Goal: Information Seeking & Learning: Check status

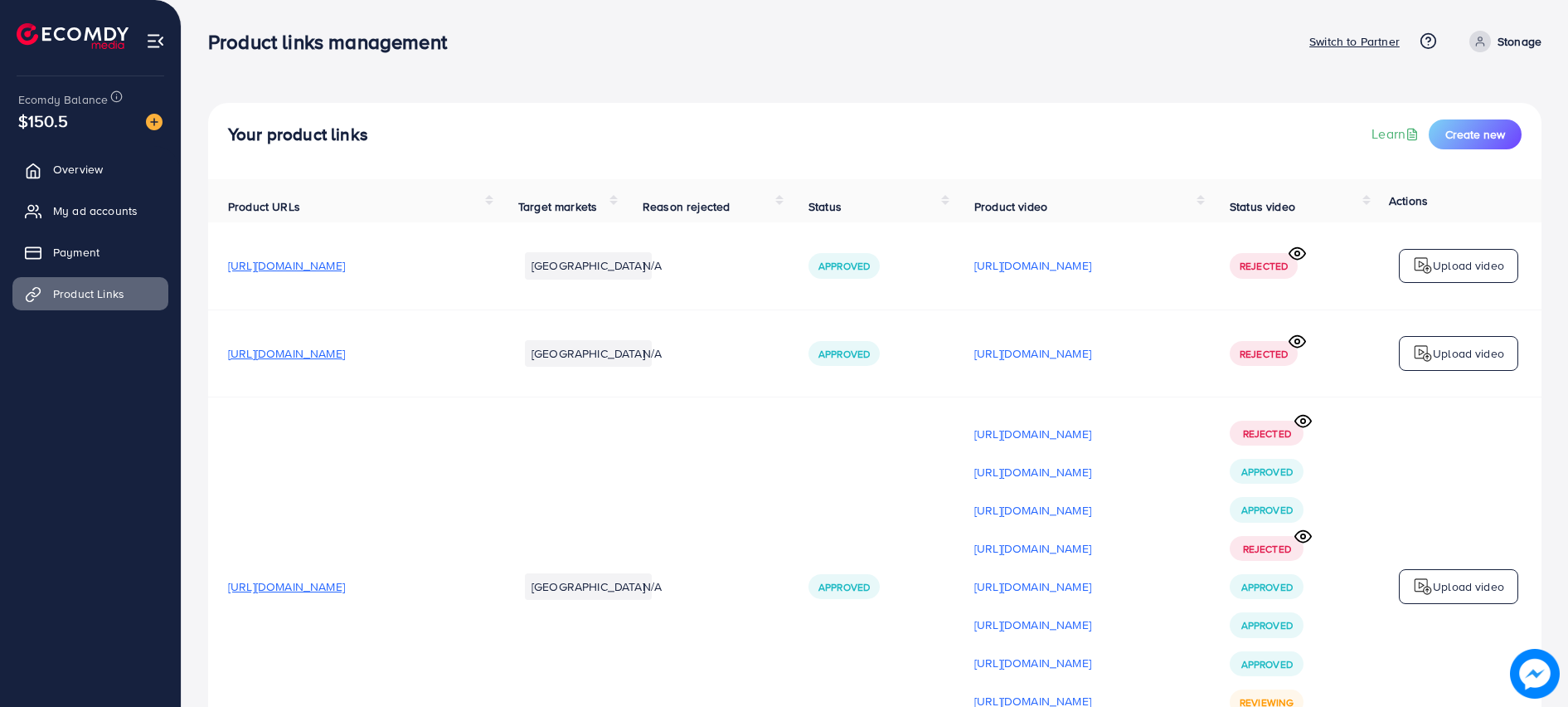
scroll to position [124, 0]
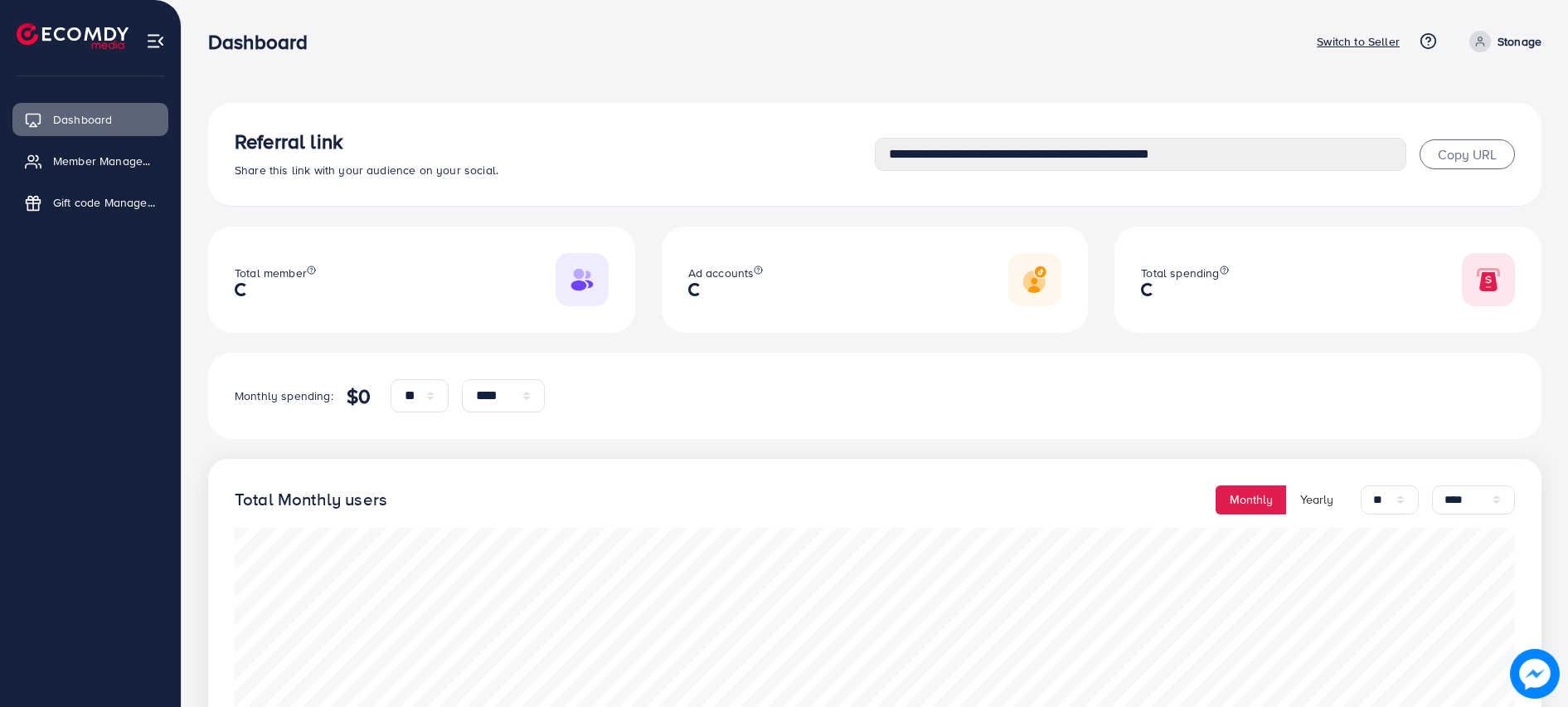
select select "**"
select select "****"
select select "**"
select select "****"
click at [68, 119] on span "Dashboard" at bounding box center [86, 119] width 59 height 16
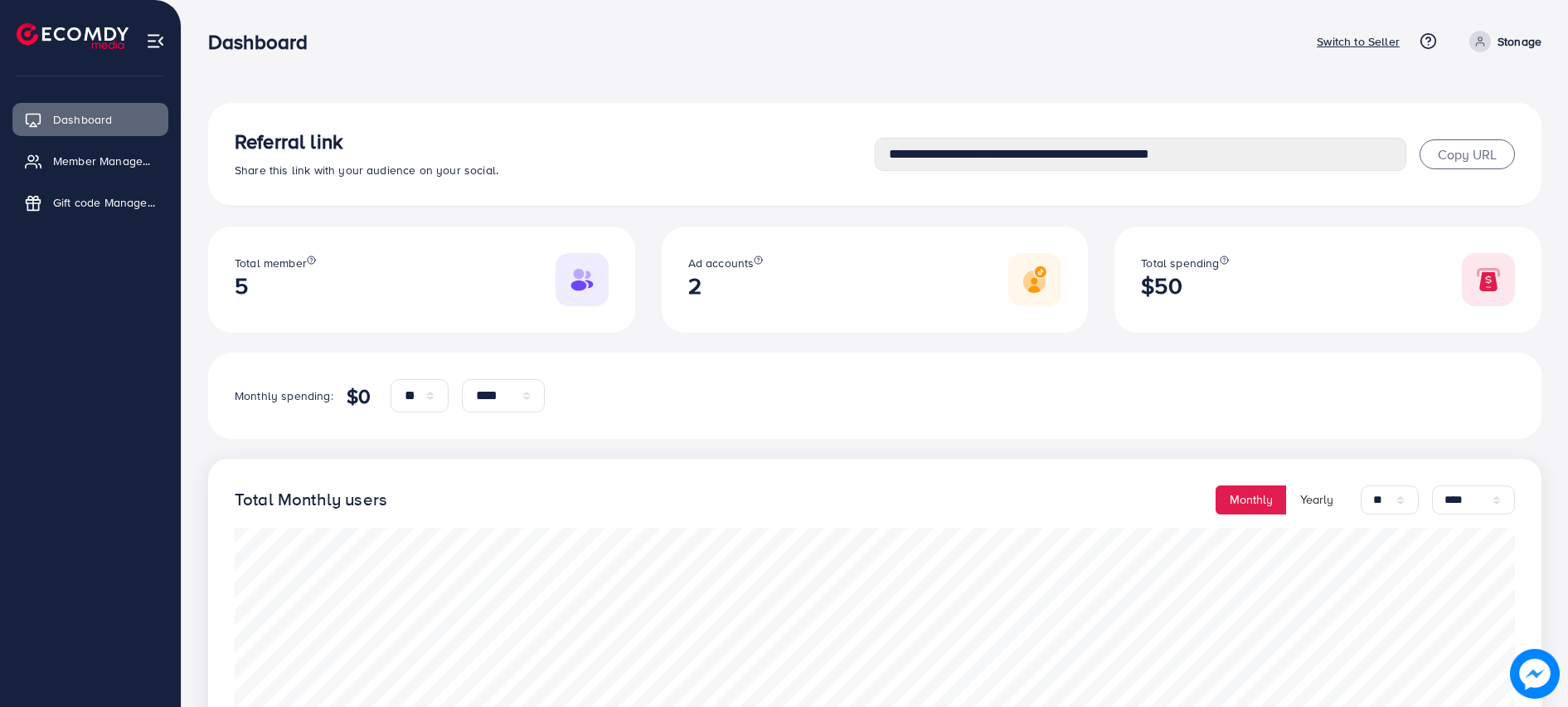
click at [74, 31] on img at bounding box center [73, 36] width 112 height 26
click at [89, 161] on span "Member Management" at bounding box center [108, 161] width 103 height 16
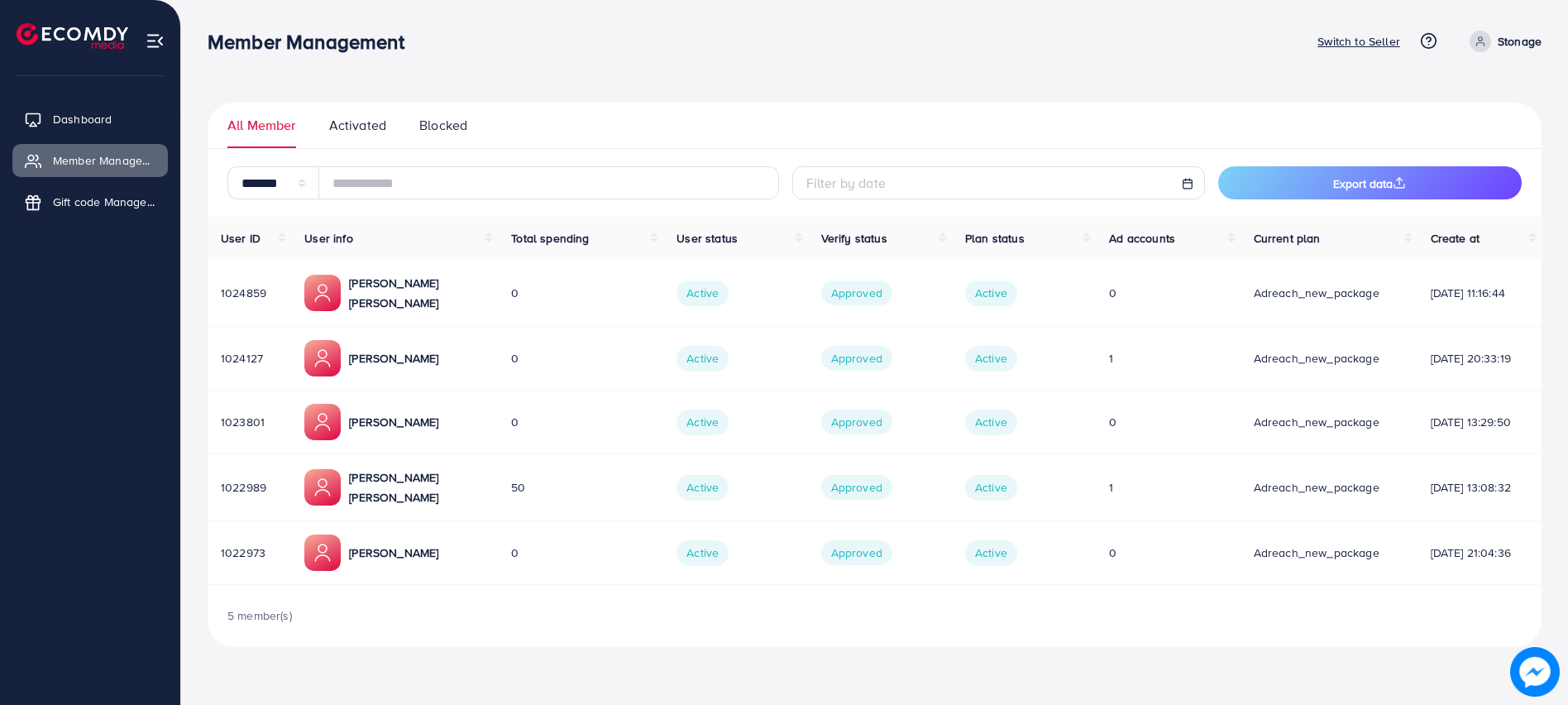
click at [1351, 41] on p "Switch to Seller" at bounding box center [1359, 42] width 83 height 20
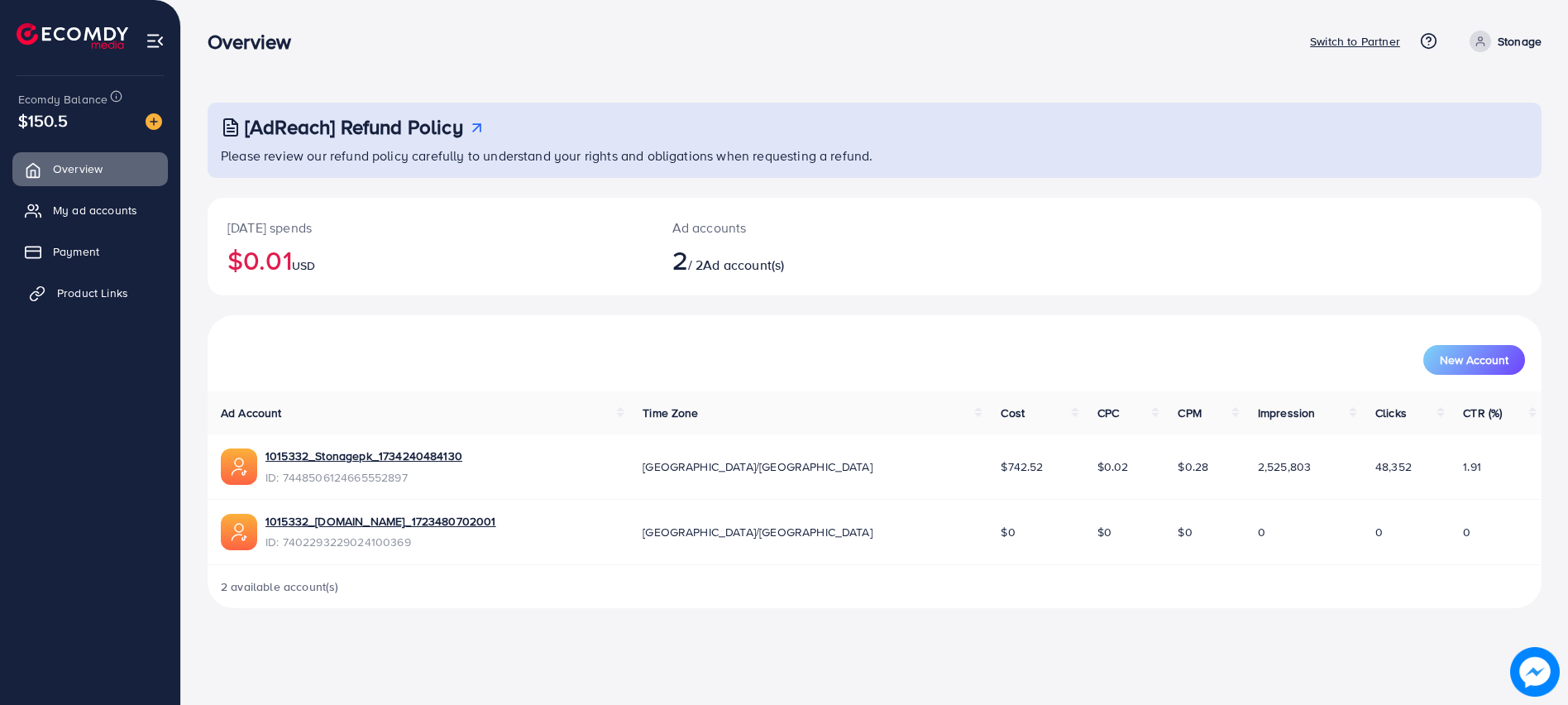
click at [77, 293] on span "Product Links" at bounding box center [93, 293] width 71 height 16
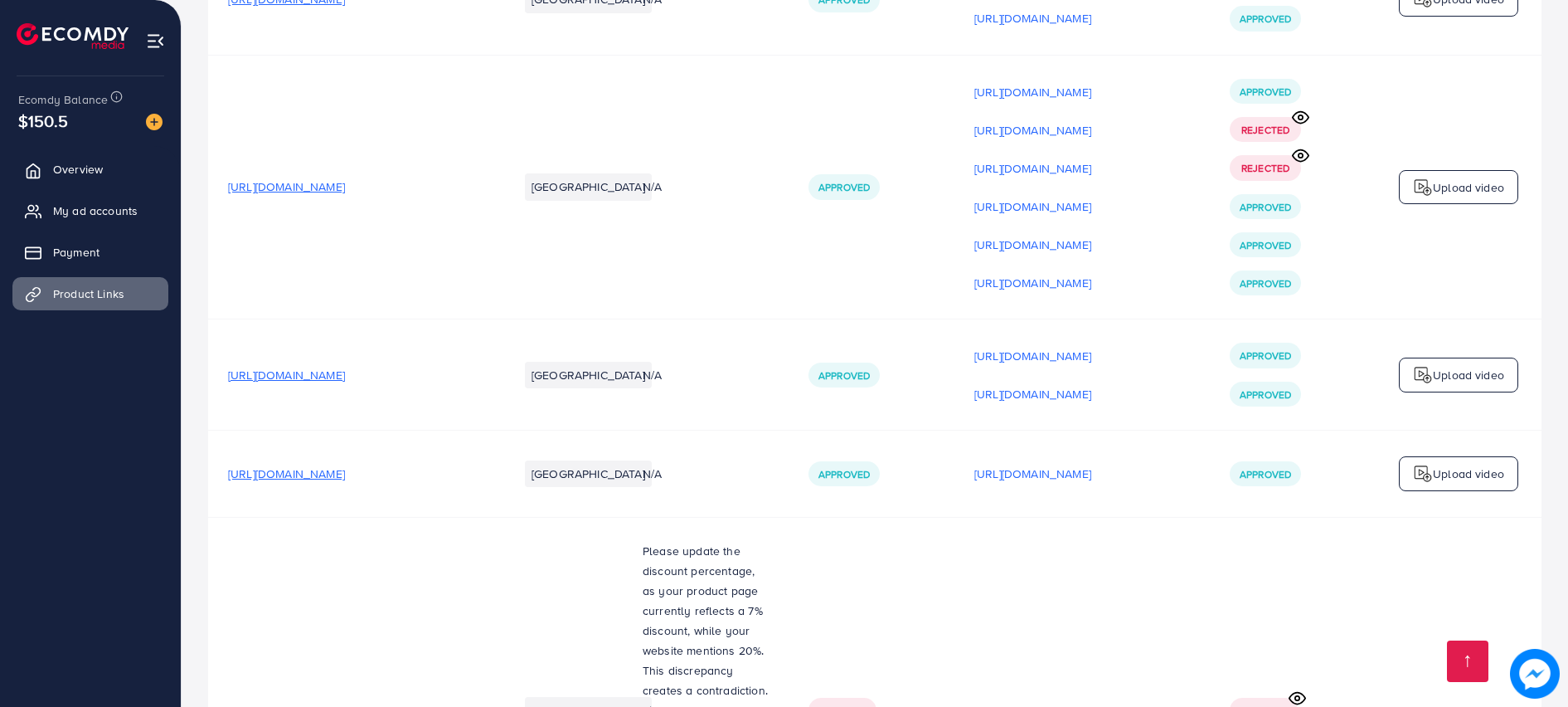
scroll to position [3420, 0]
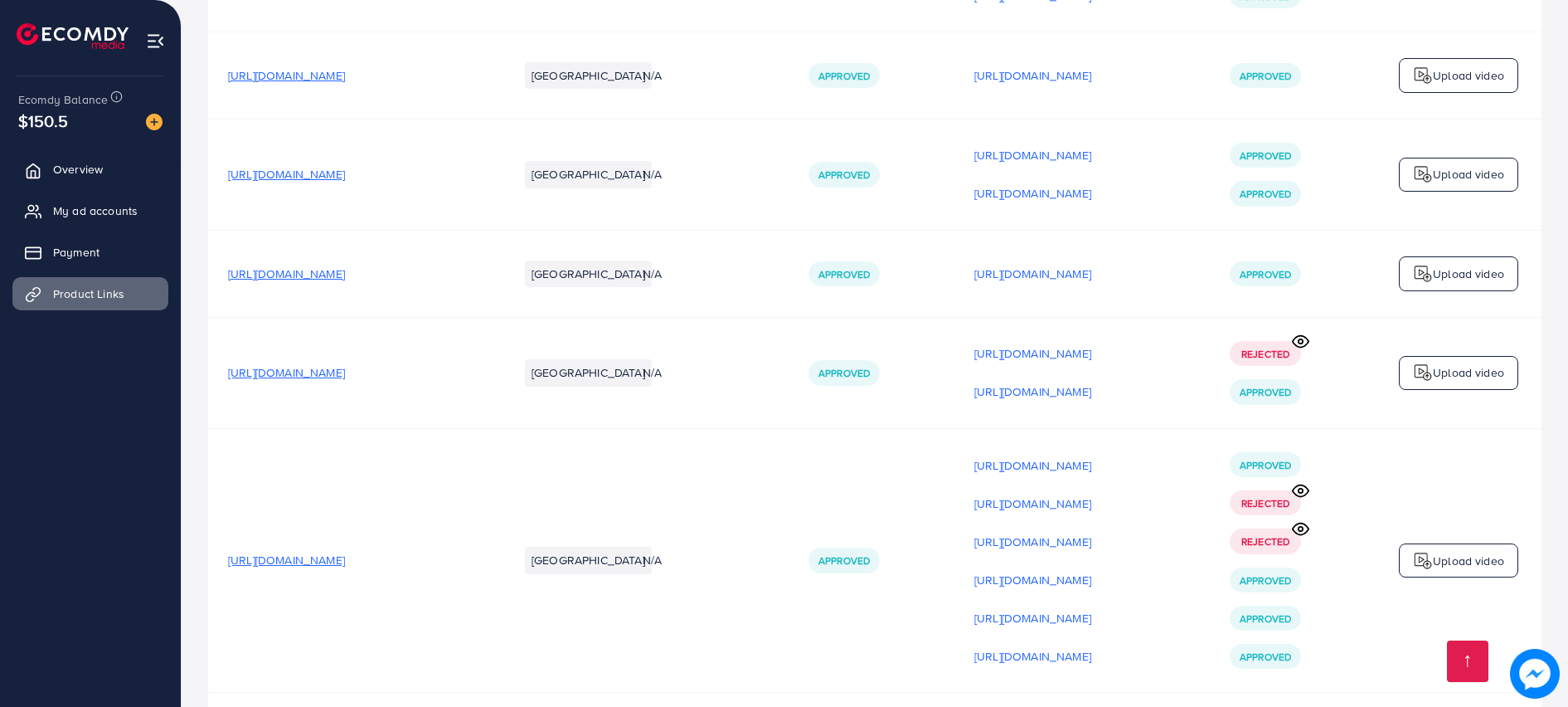
click at [1300, 332] on icon at bounding box center [1301, 341] width 17 height 17
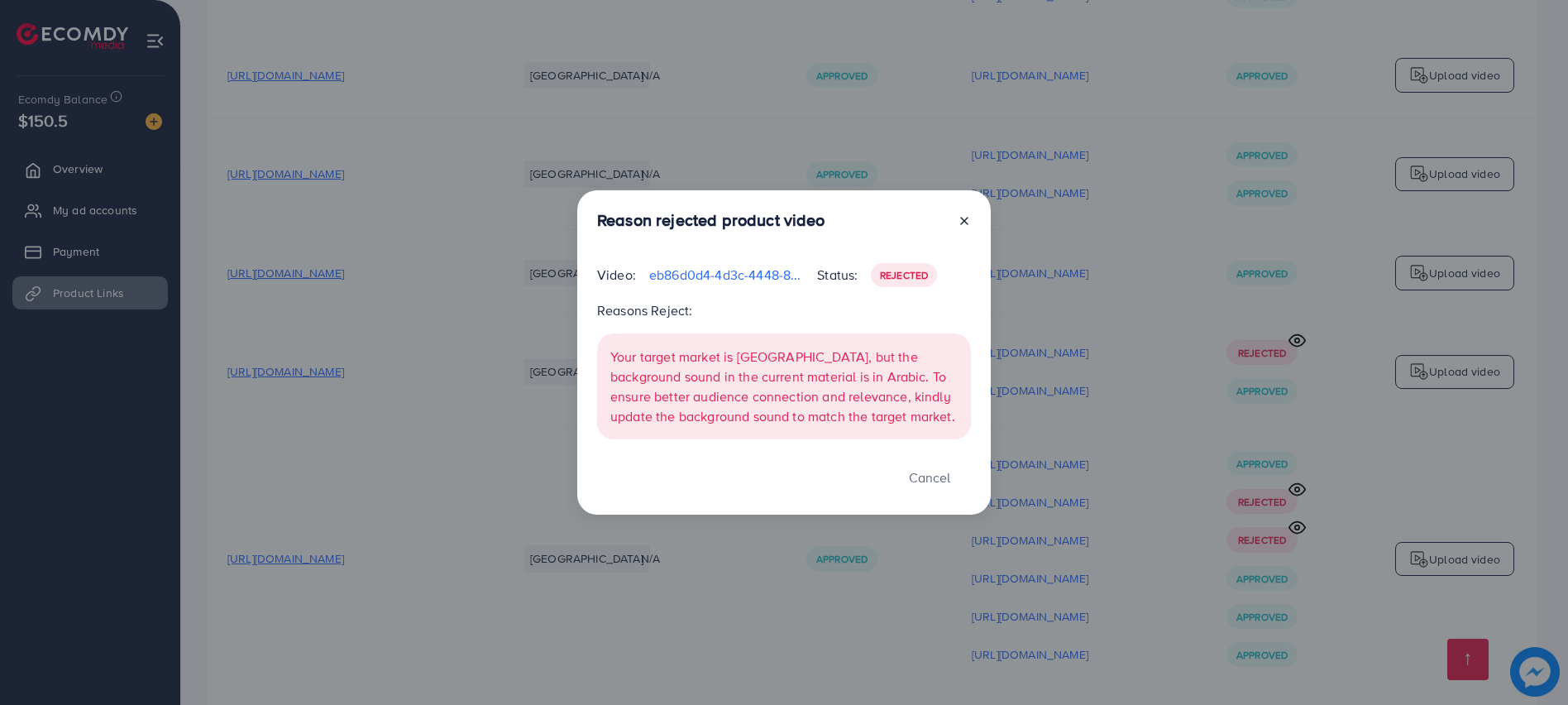
click at [1297, 320] on div "Reason rejected product video Video: eb86d0d4-4d3c-4448-879b-e195dc4c56e7-17575…" at bounding box center [784, 352] width 1568 height 705
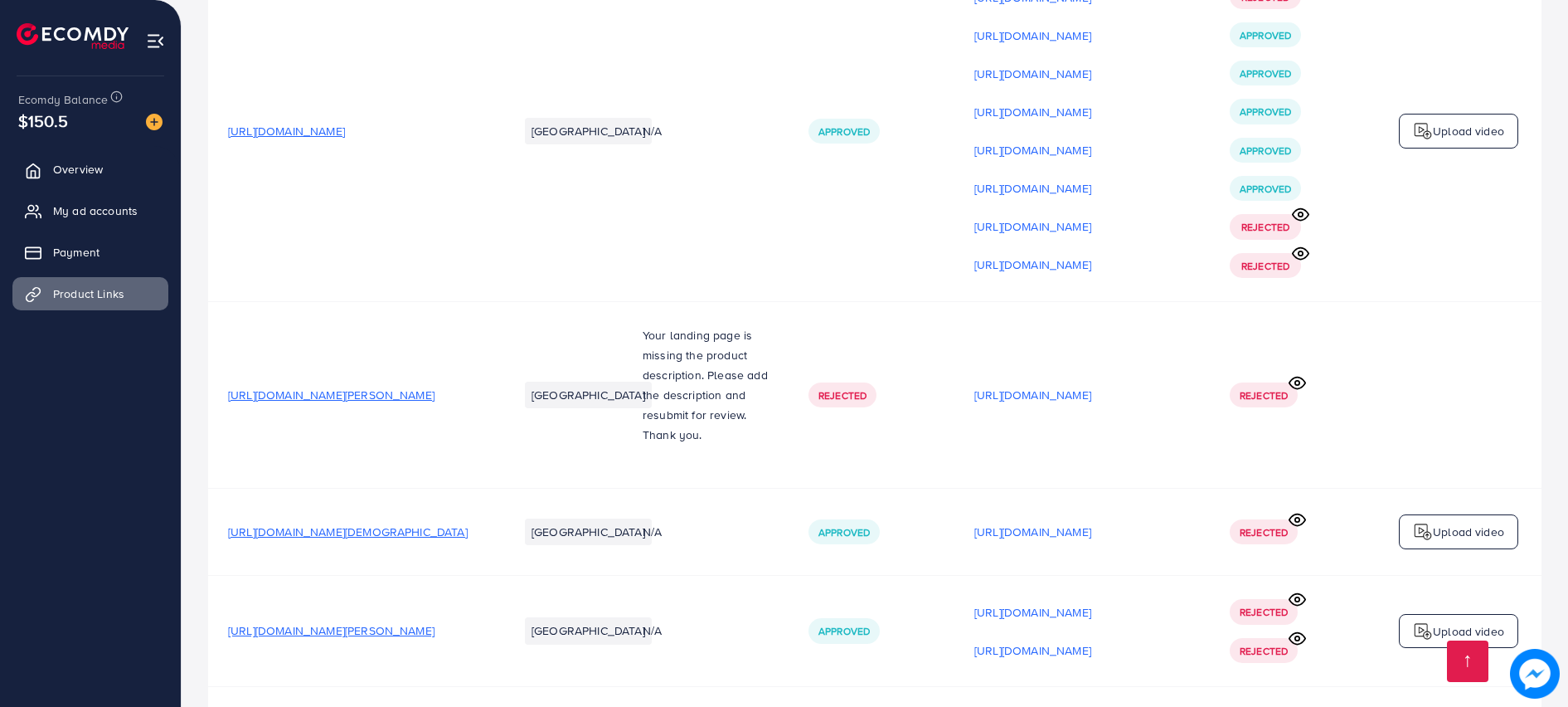
scroll to position [1180, 0]
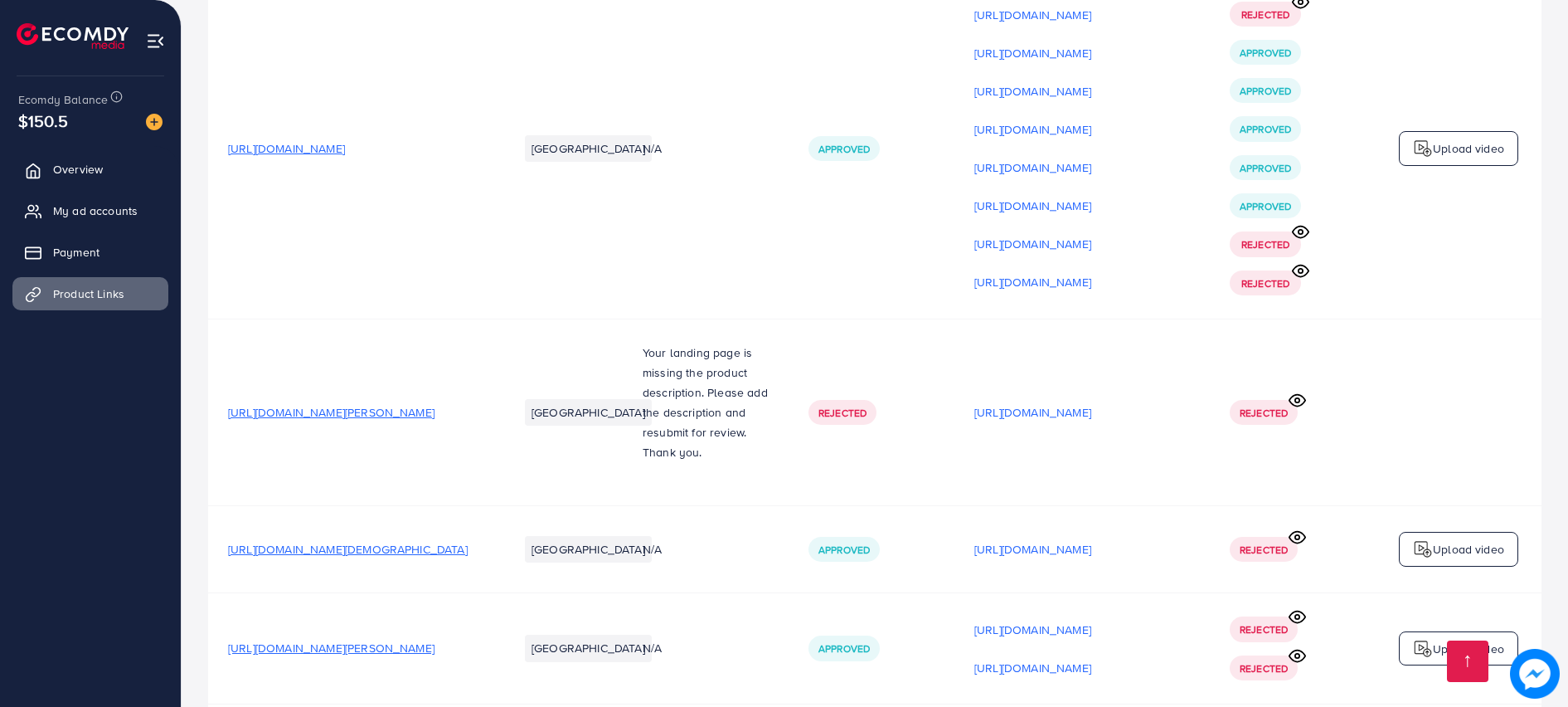
click at [1302, 234] on circle at bounding box center [1300, 231] width 4 height 4
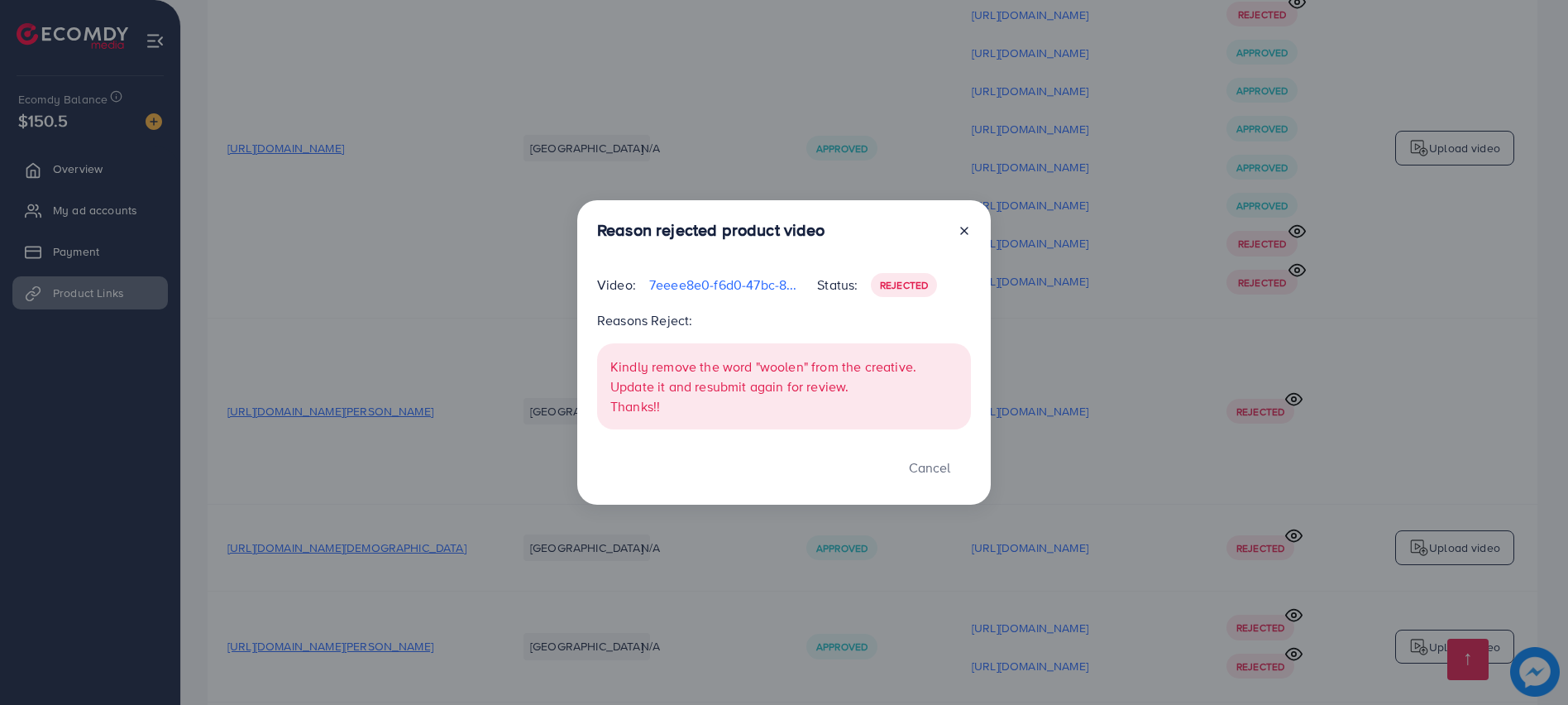
click at [1299, 234] on div "Reason rejected product video Video: 7eeee8e0-f6d0-47bc-85ed-529d1232c5ba-17598…" at bounding box center [784, 352] width 1568 height 705
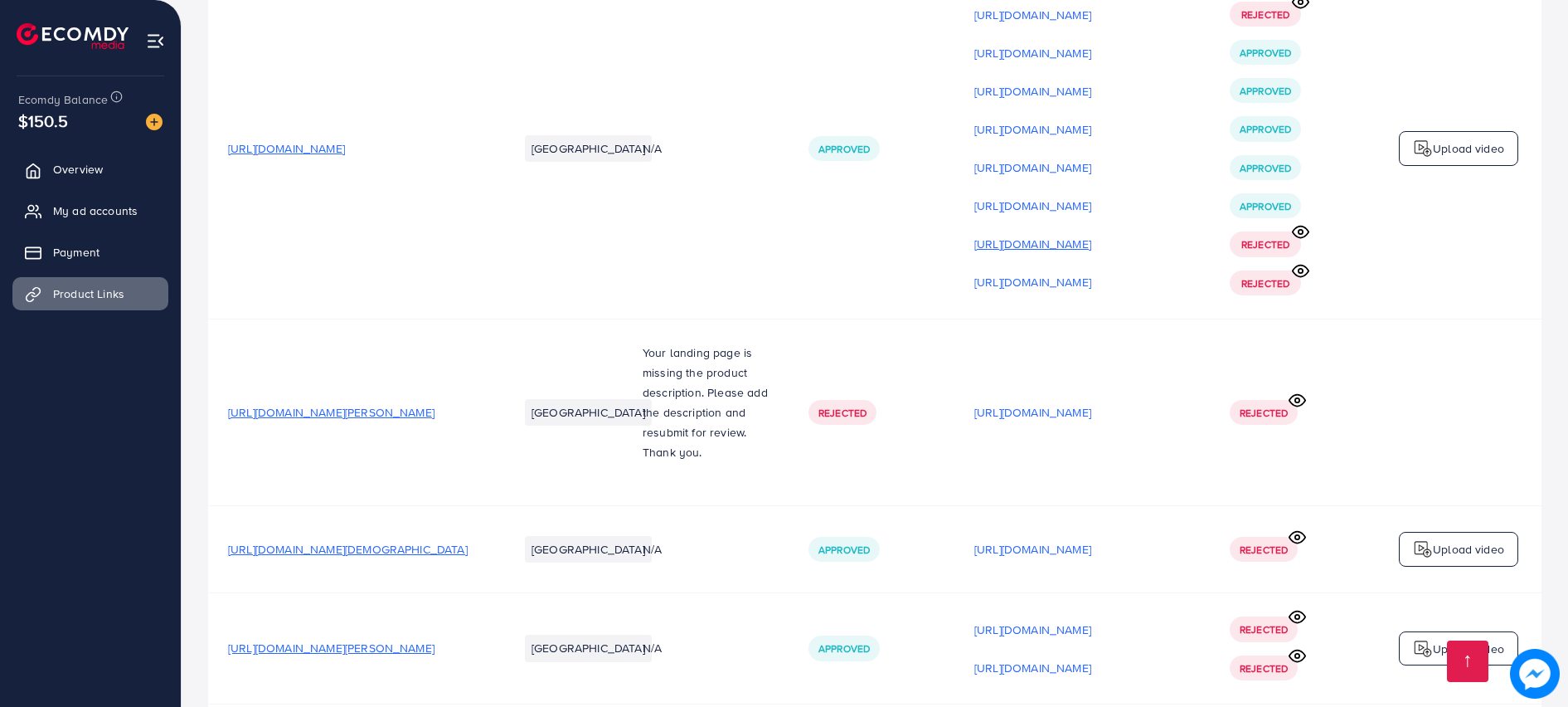
click at [1091, 245] on p "[URL][DOMAIN_NAME]" at bounding box center [1032, 244] width 117 height 20
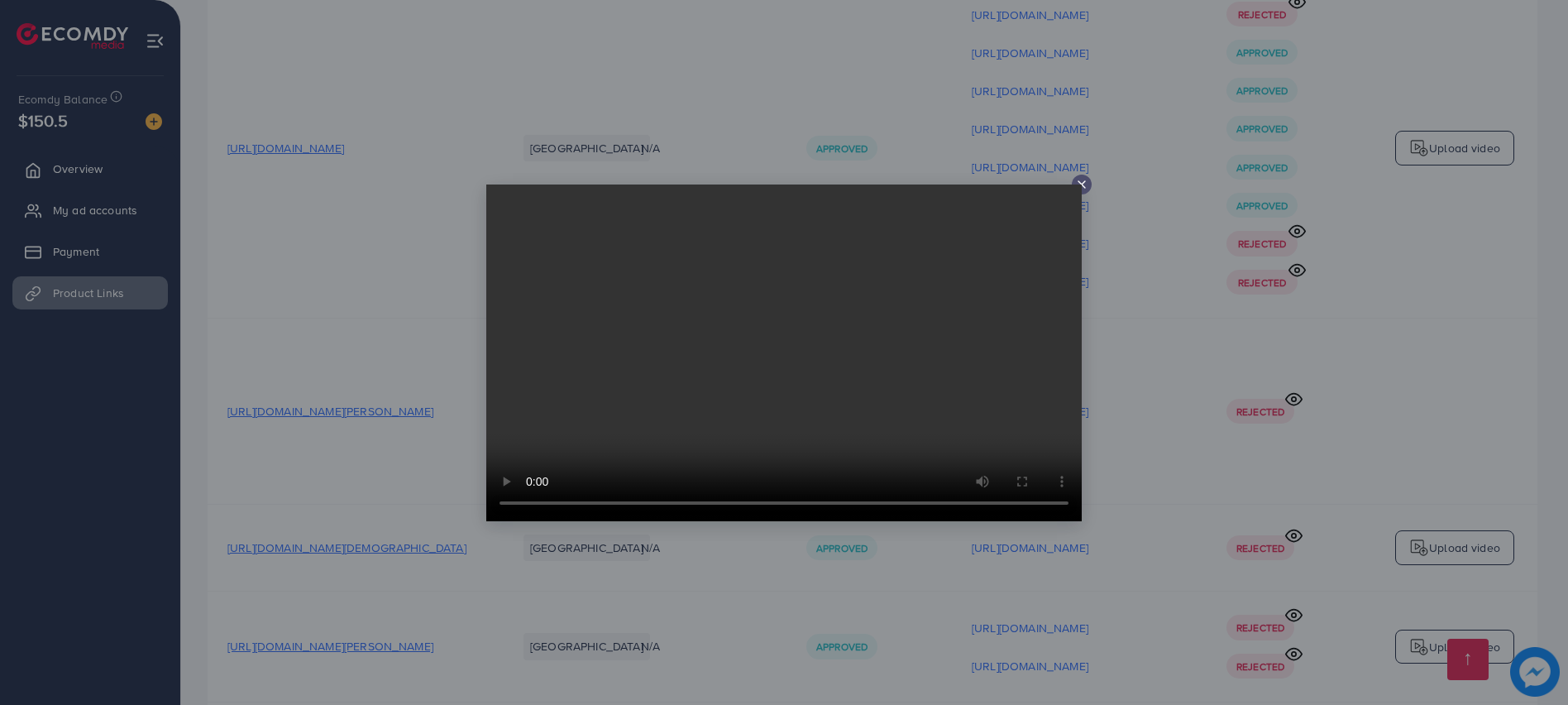
click at [1082, 186] on icon at bounding box center [1082, 184] width 14 height 14
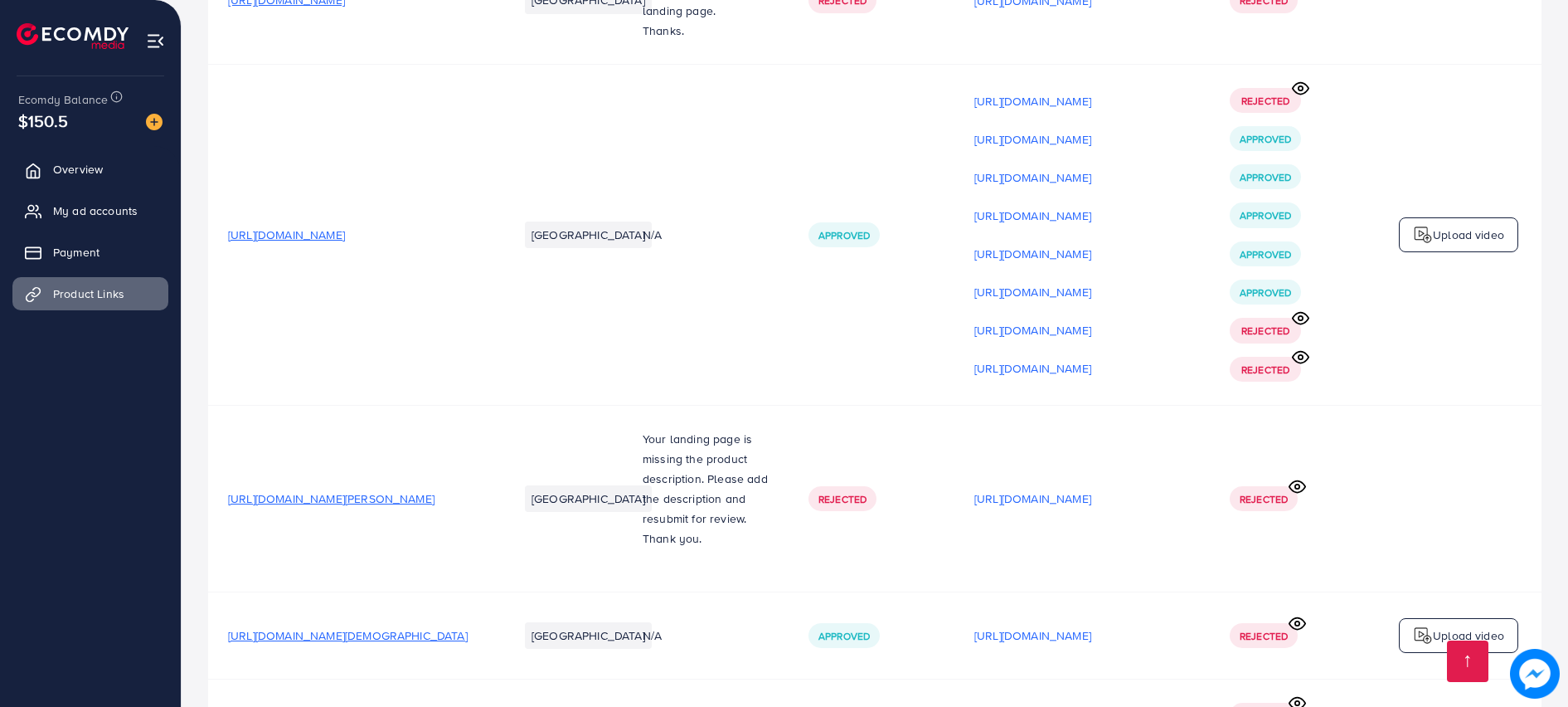
scroll to position [1056, 0]
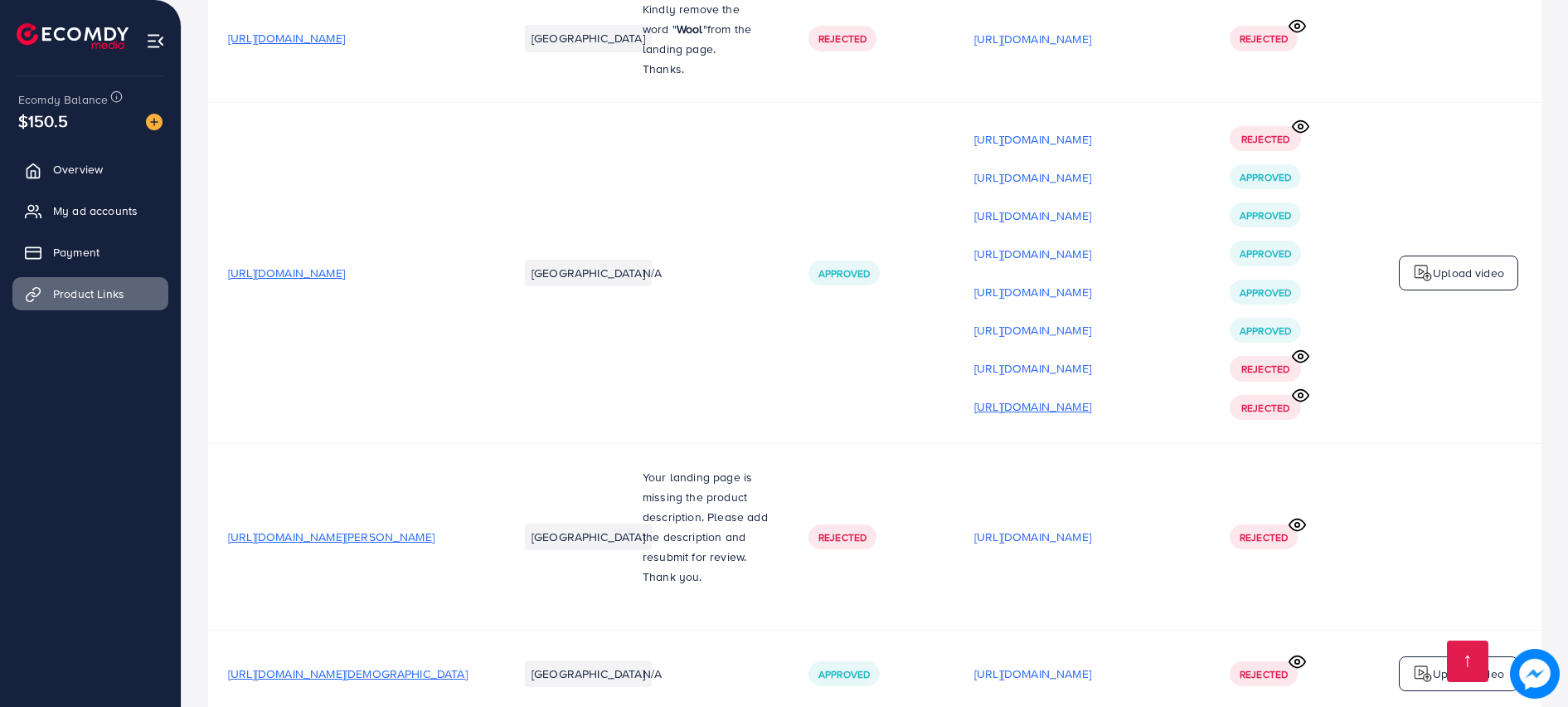
click at [1091, 413] on p "[URL][DOMAIN_NAME]" at bounding box center [1032, 406] width 117 height 20
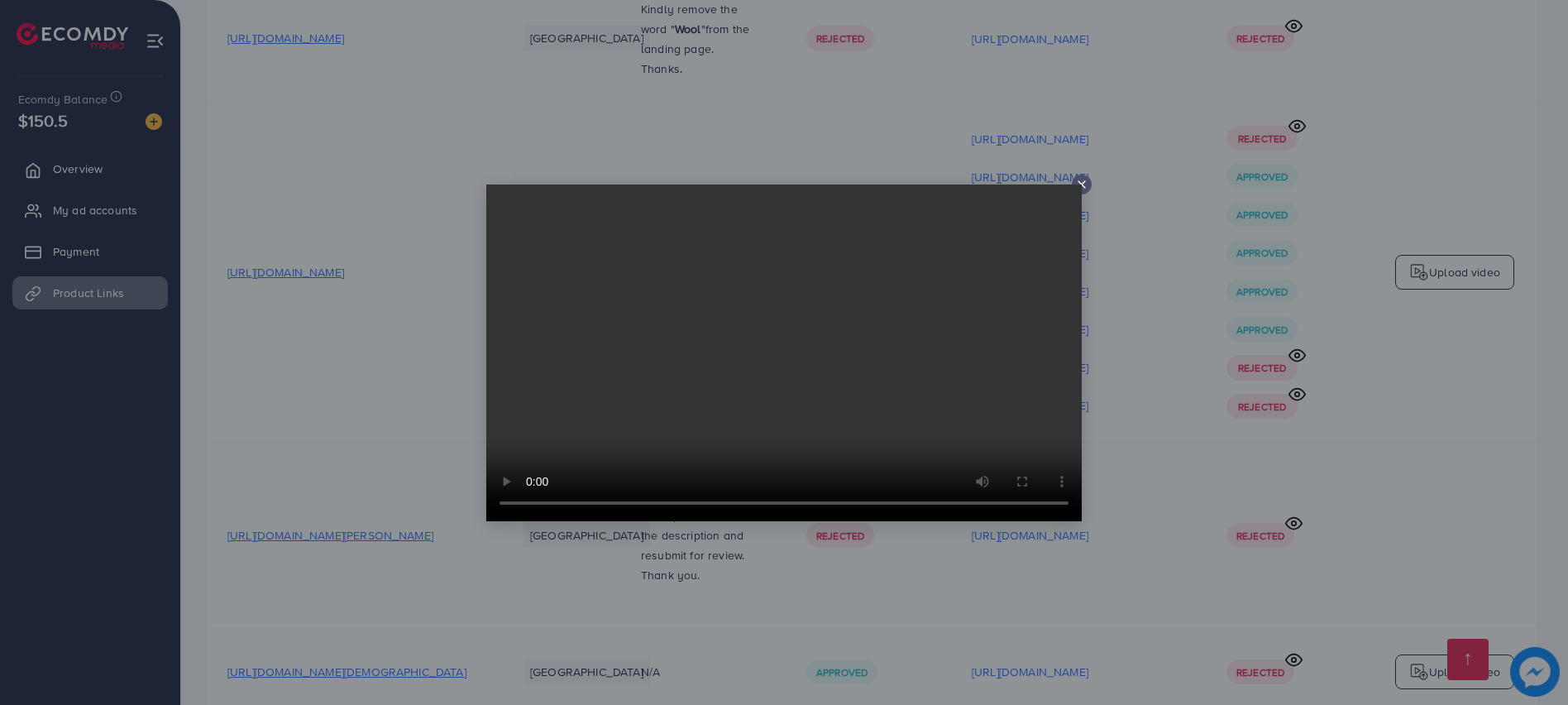
click at [1078, 187] on video at bounding box center [784, 352] width 596 height 337
click at [1083, 186] on icon at bounding box center [1082, 184] width 14 height 14
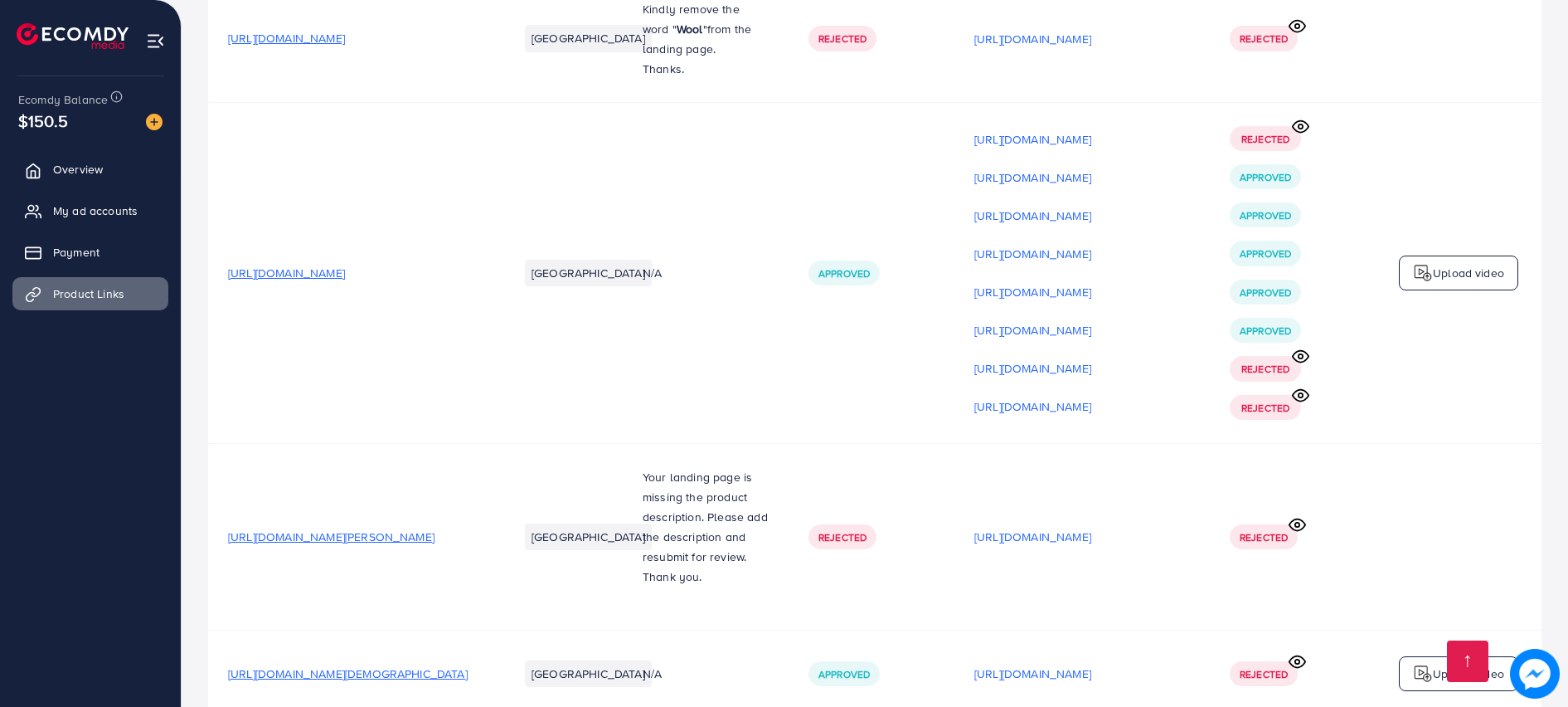
click at [1302, 399] on icon at bounding box center [1301, 395] width 17 height 17
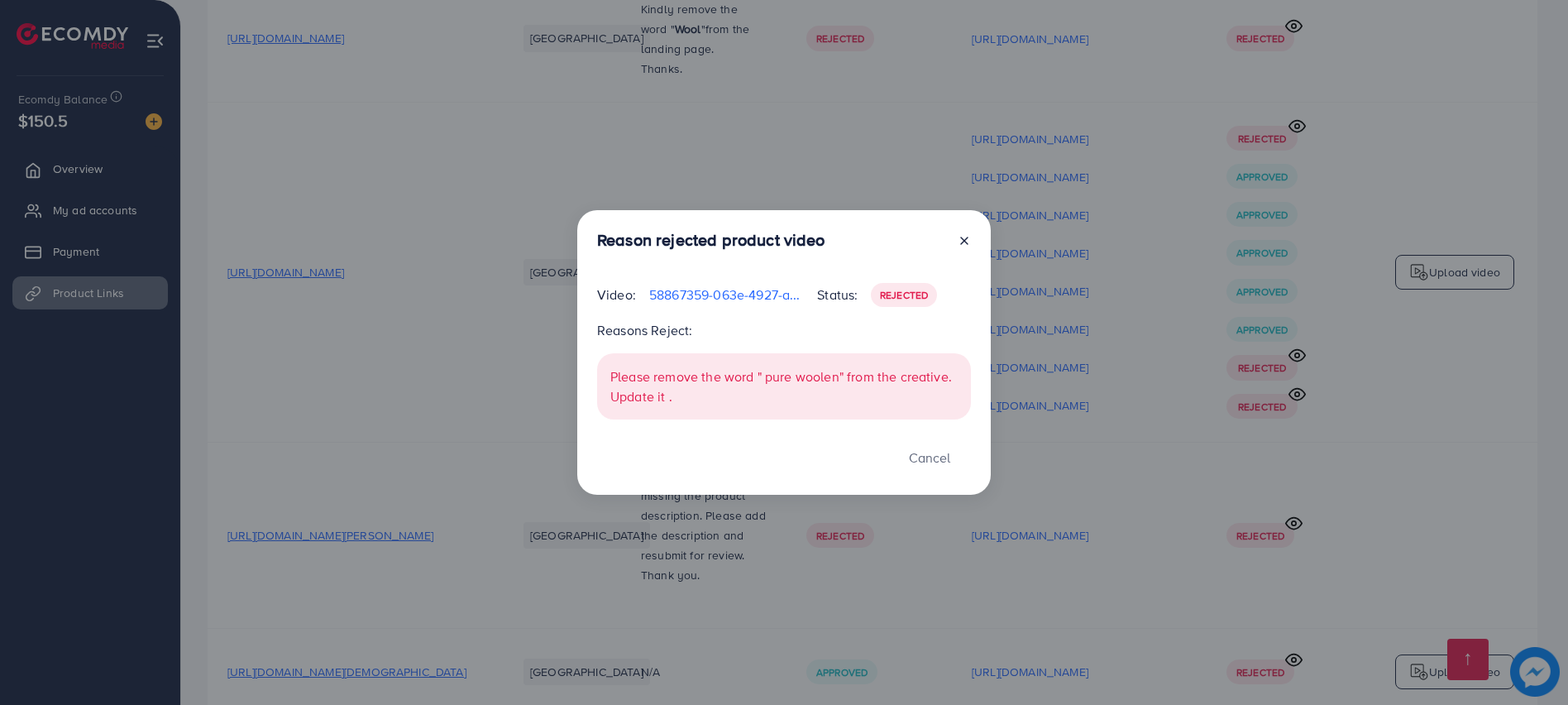
click at [963, 243] on icon at bounding box center [965, 240] width 14 height 14
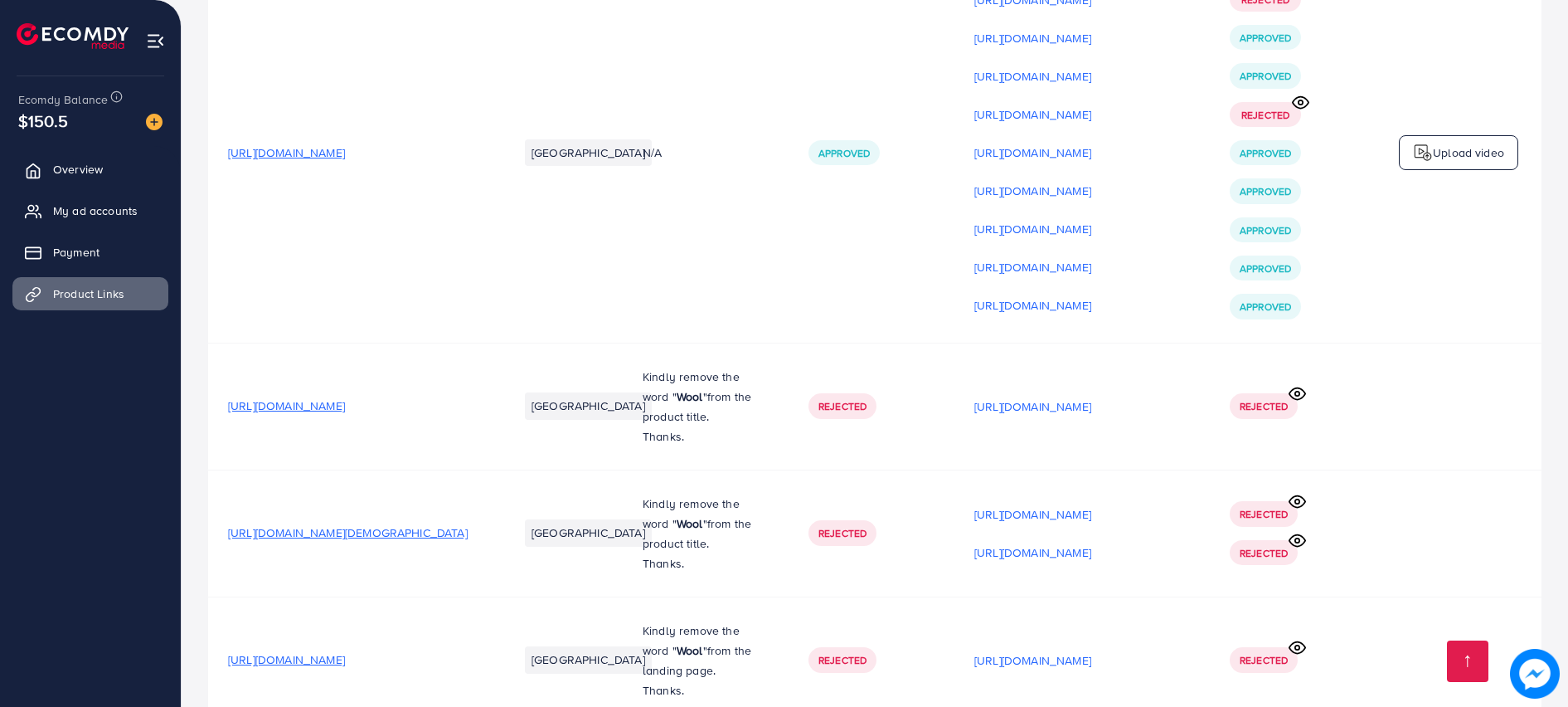
scroll to position [433, 0]
click at [1084, 311] on p "[URL][DOMAIN_NAME]" at bounding box center [1032, 306] width 117 height 20
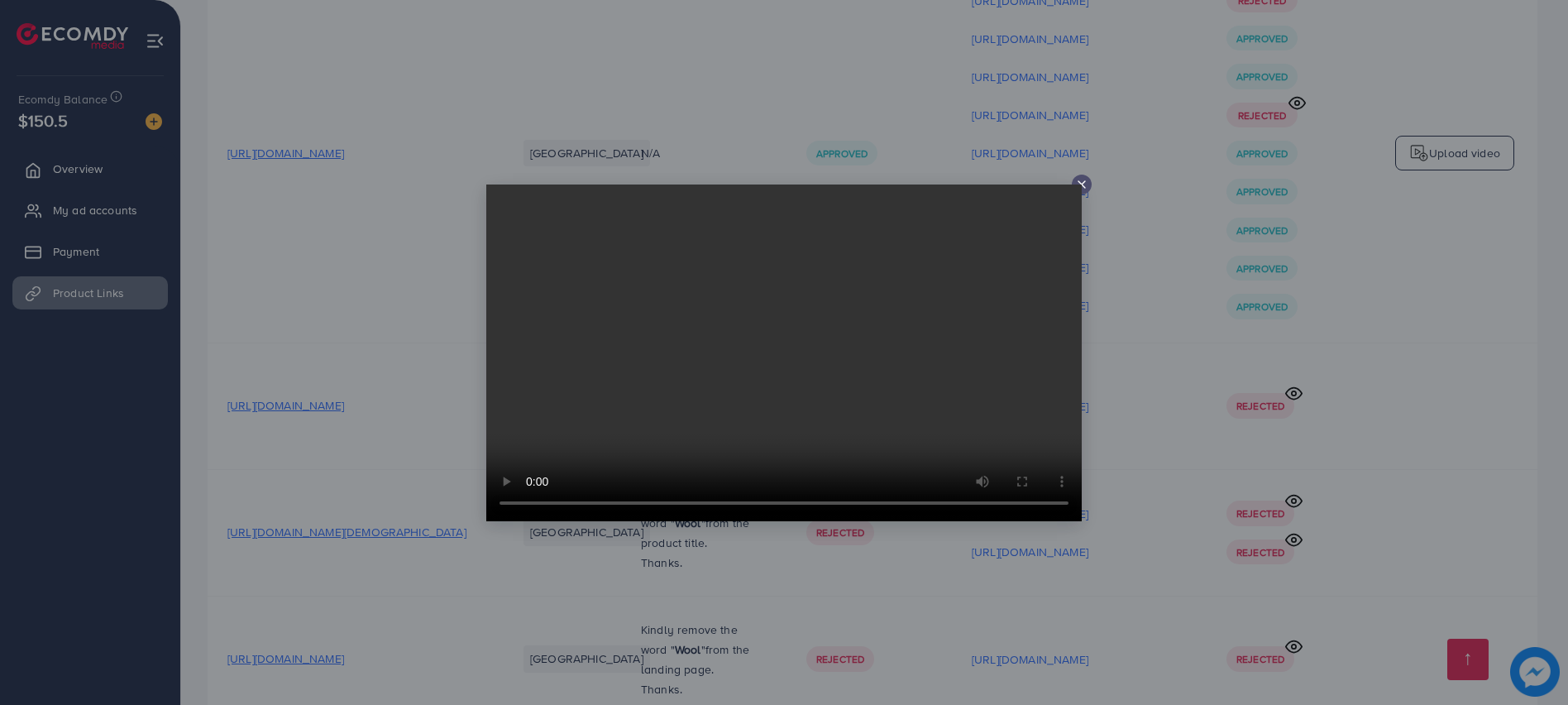
click at [1081, 188] on icon at bounding box center [1082, 184] width 14 height 14
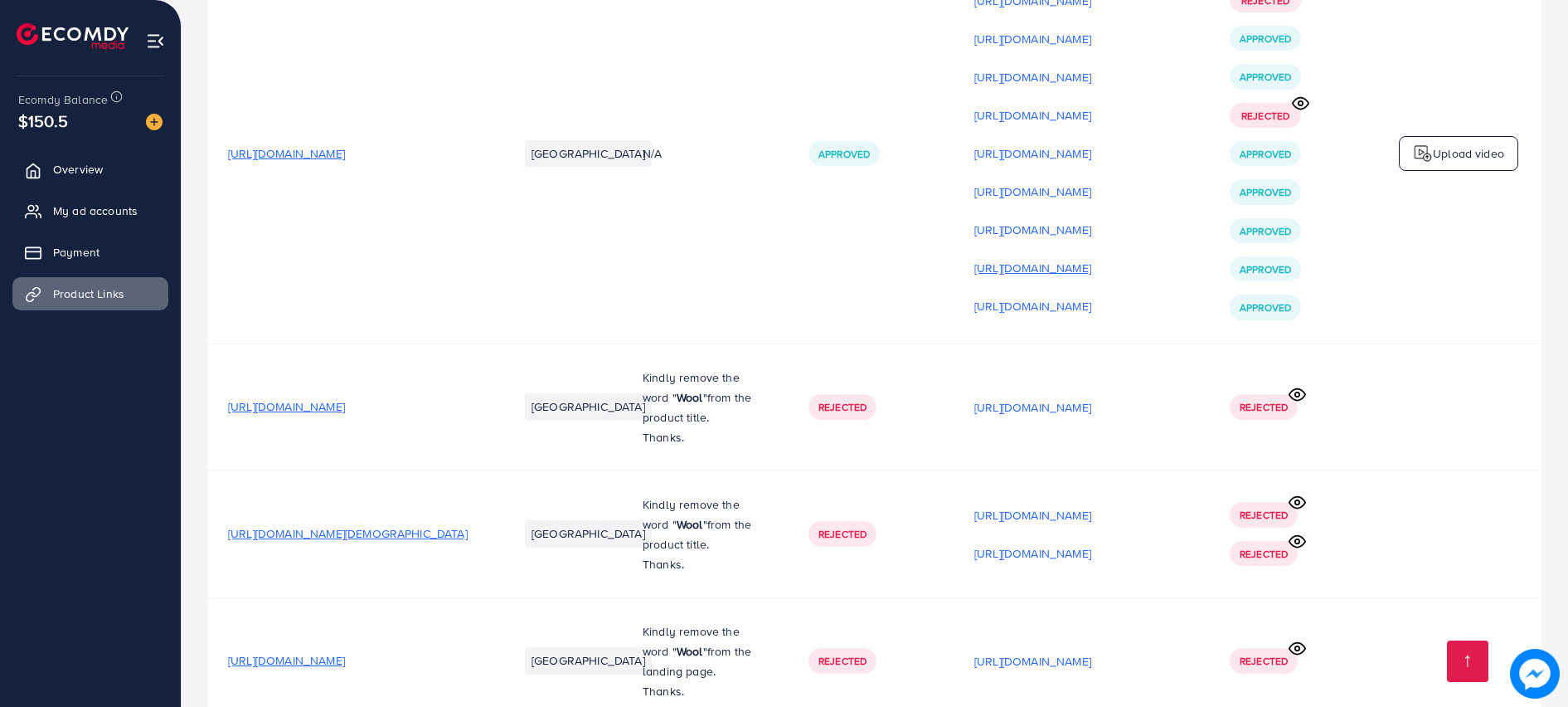
click at [1072, 266] on p "[URL][DOMAIN_NAME]" at bounding box center [1032, 267] width 117 height 20
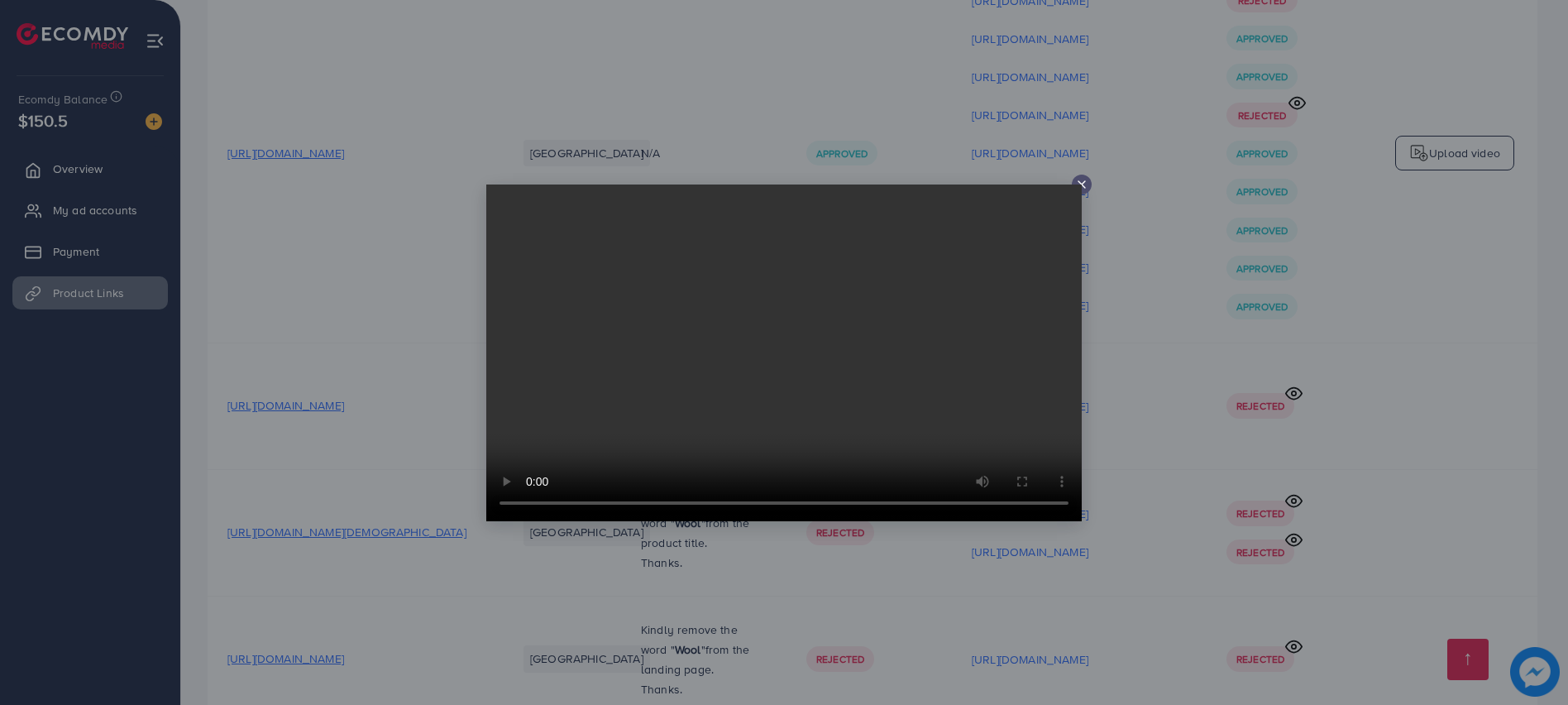
click at [1085, 179] on icon at bounding box center [1082, 184] width 14 height 14
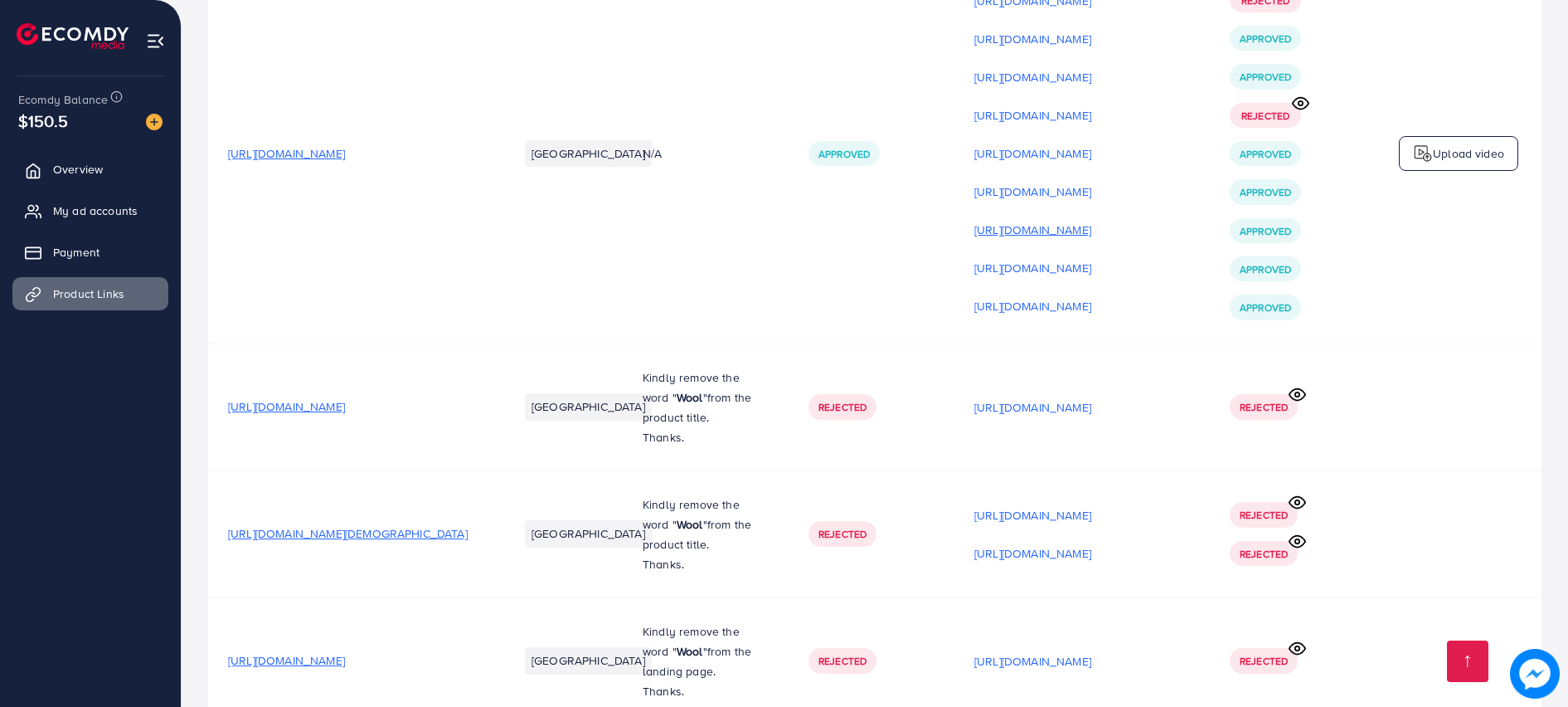
click at [1091, 237] on p "[URL][DOMAIN_NAME]" at bounding box center [1032, 230] width 117 height 20
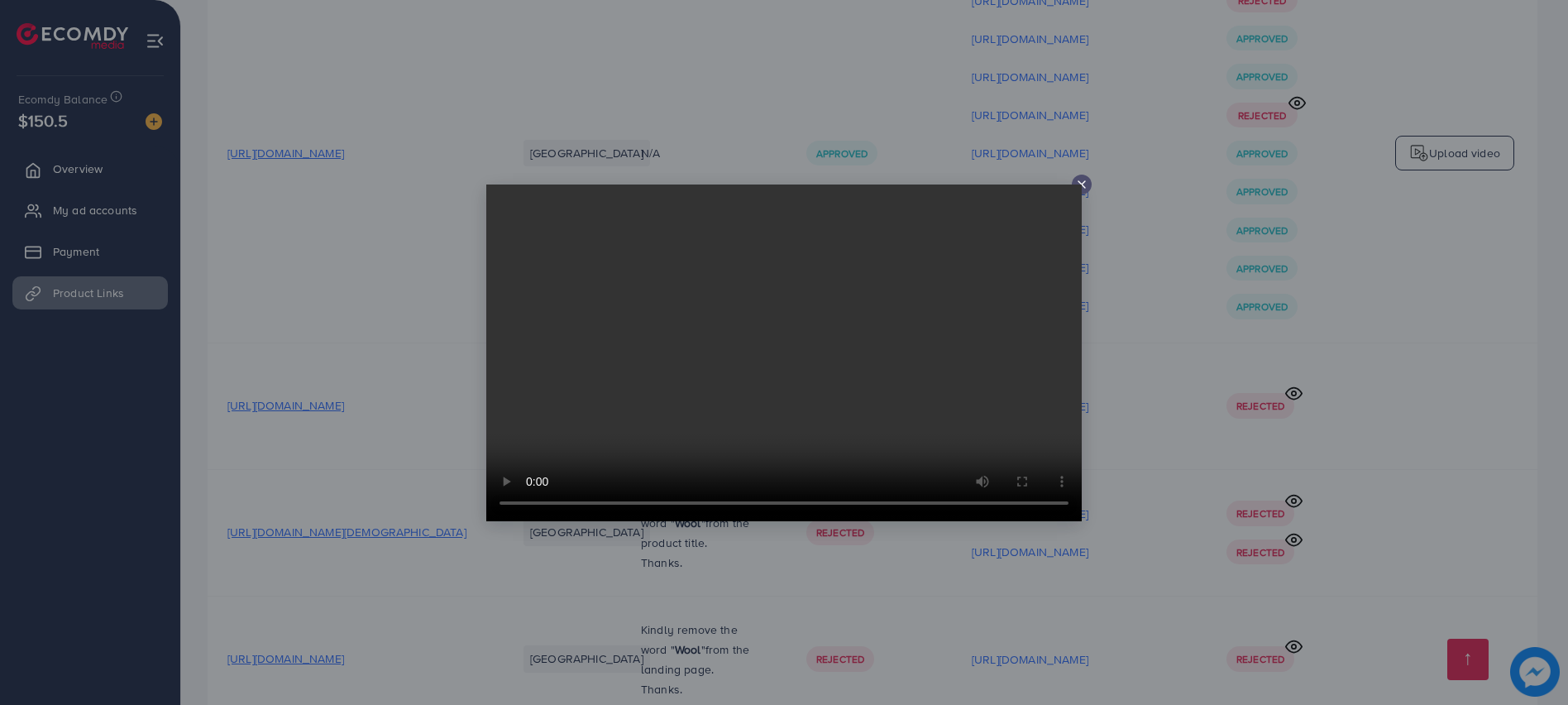
click at [1080, 192] on video at bounding box center [784, 352] width 596 height 337
click at [1080, 188] on video at bounding box center [784, 352] width 596 height 337
click at [1085, 179] on icon at bounding box center [1082, 184] width 14 height 14
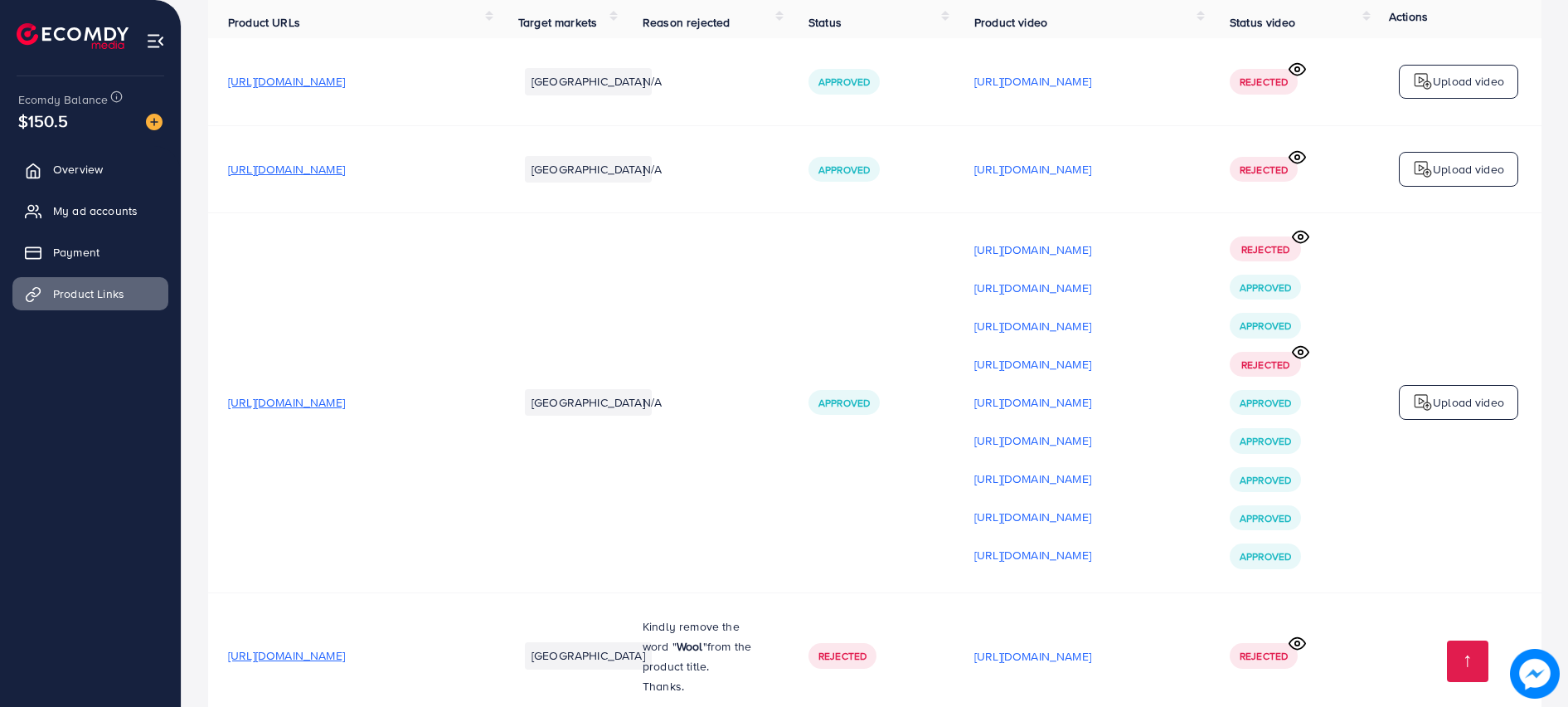
scroll to position [309, 0]
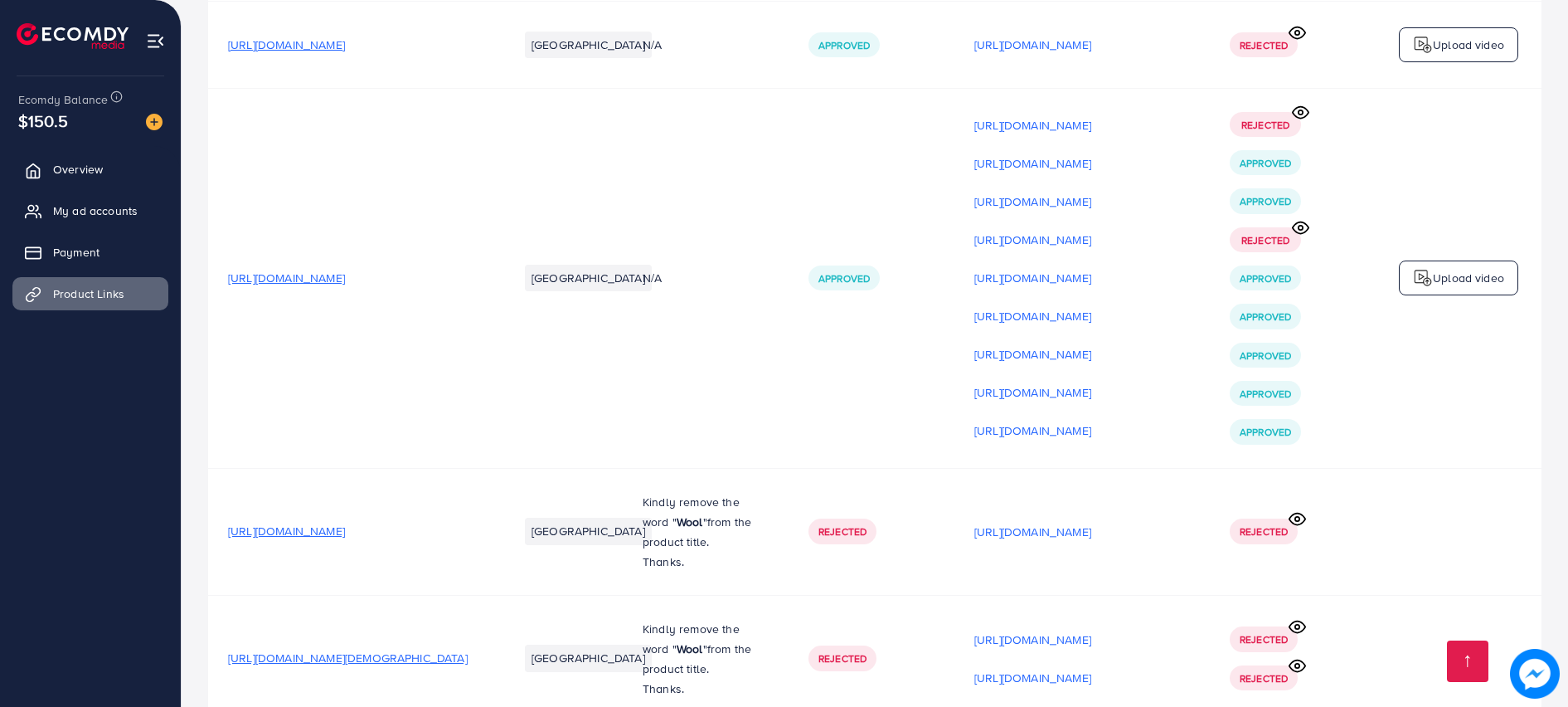
click at [1304, 227] on icon at bounding box center [1300, 228] width 15 height 12
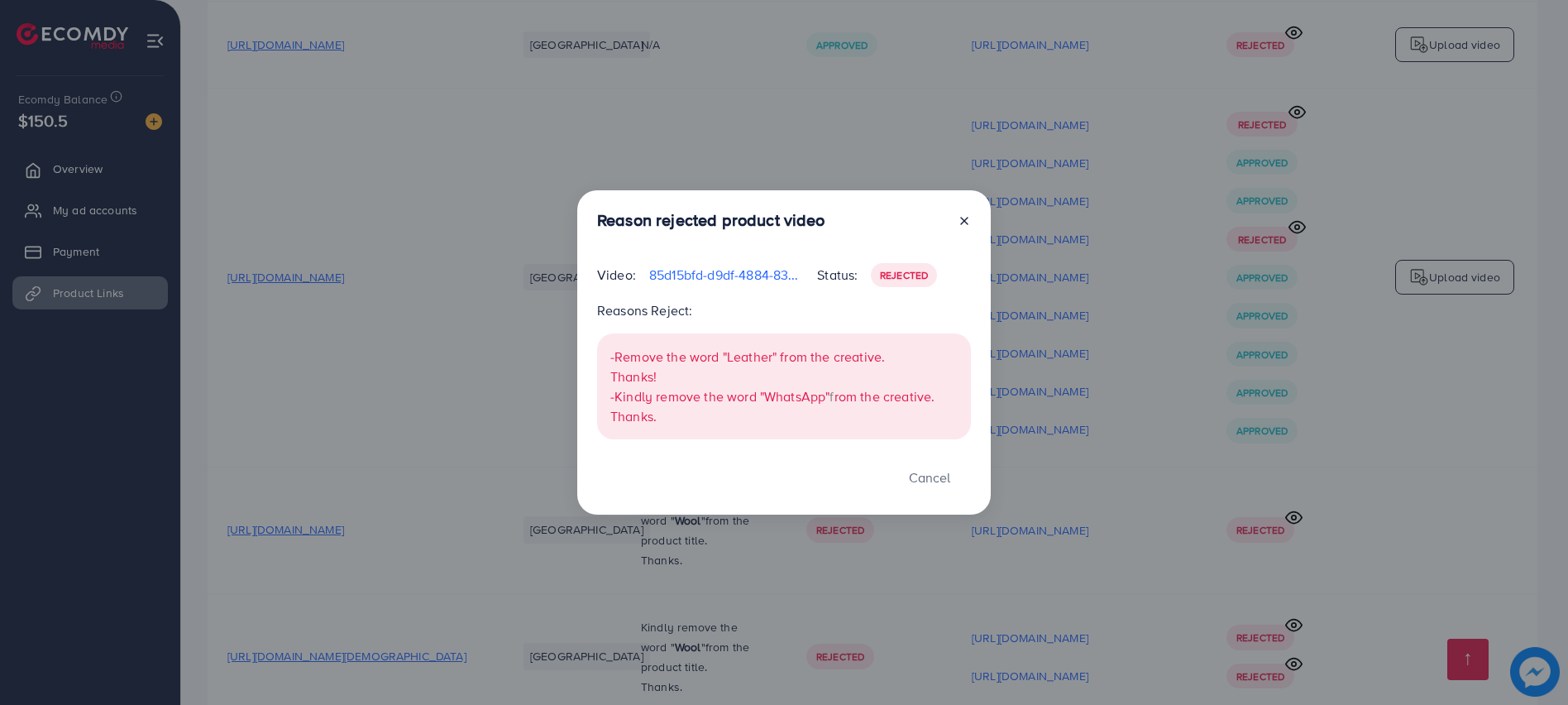
click at [1301, 227] on div "Reason rejected product video Video: 85d15bfd-d9df-4884-8384-b85972b59899-17368…" at bounding box center [784, 352] width 1568 height 705
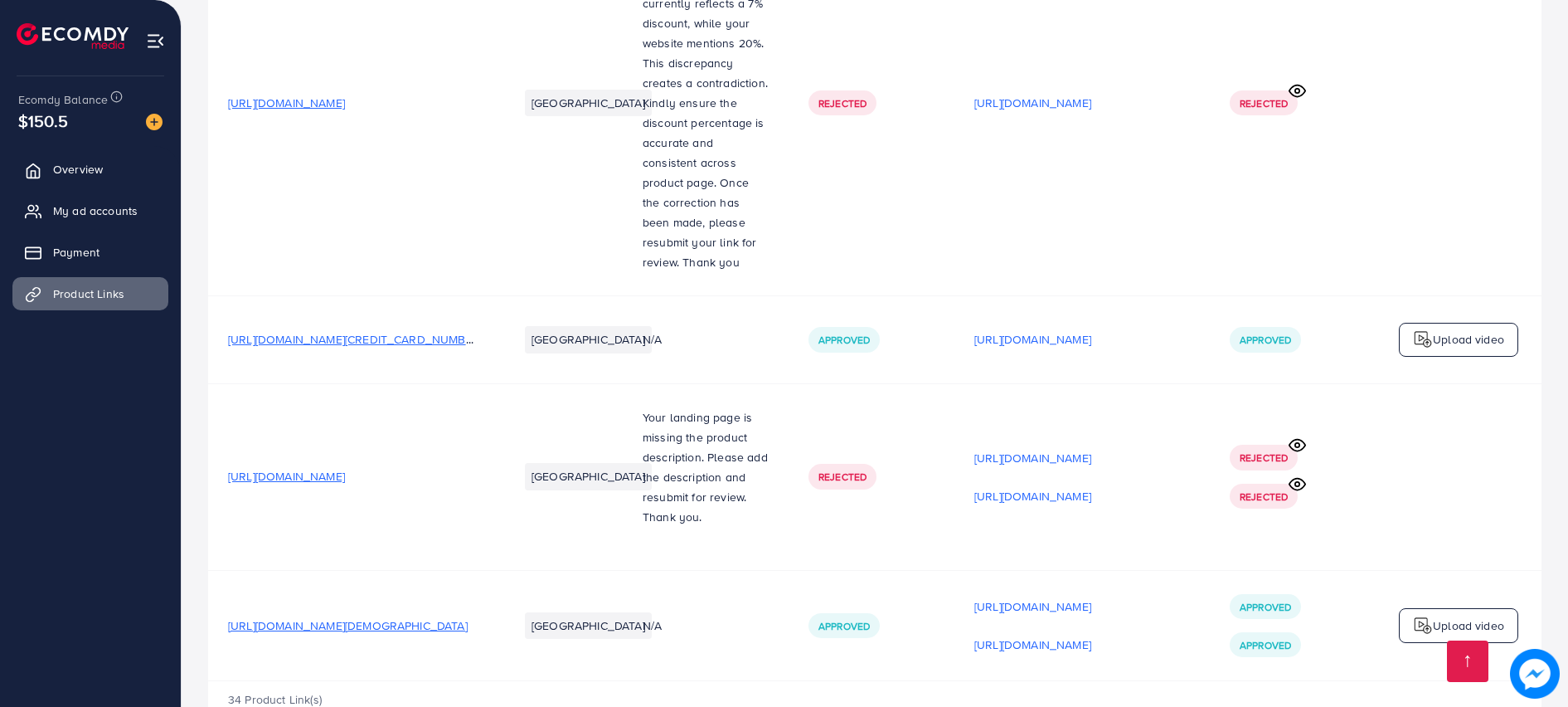
scroll to position [4415, 0]
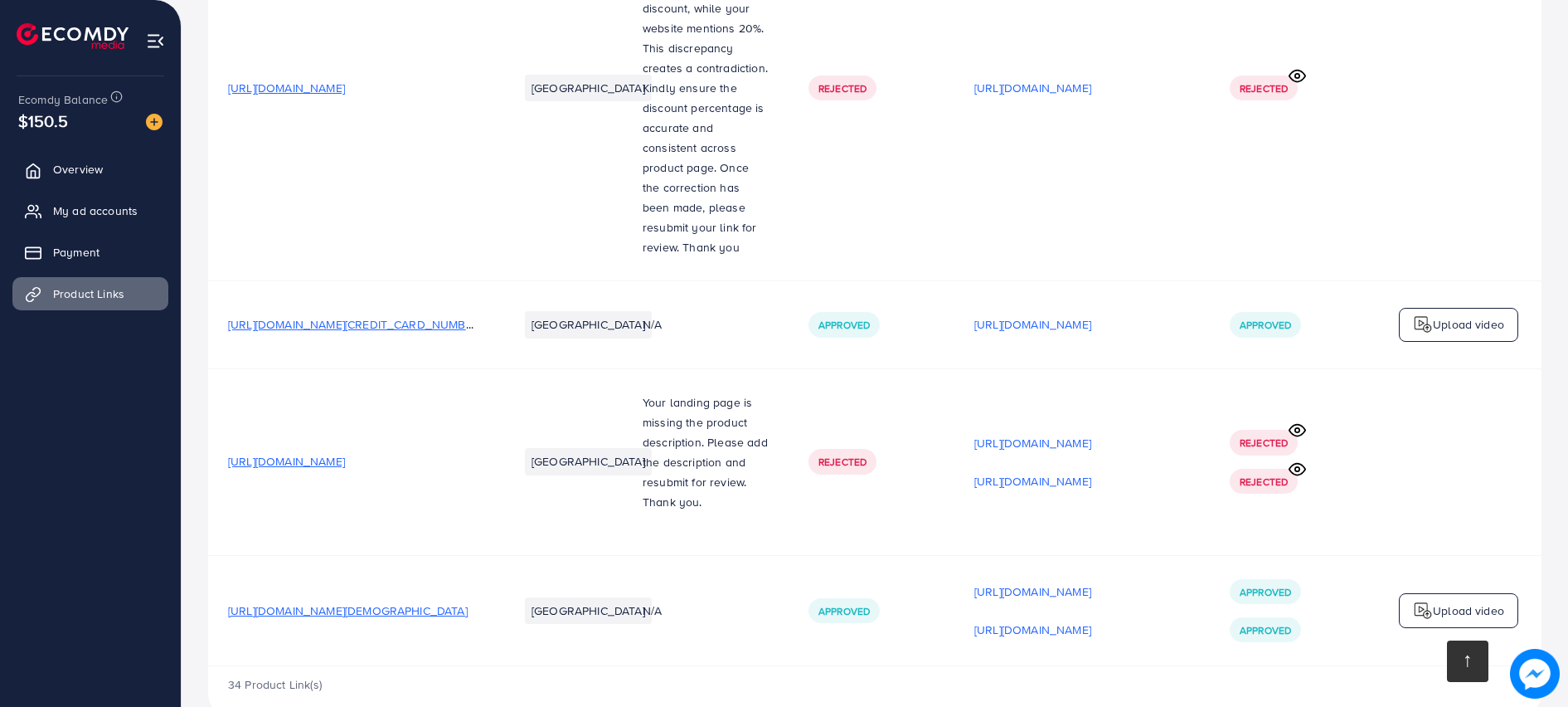
click at [1460, 667] on link at bounding box center [1467, 661] width 42 height 42
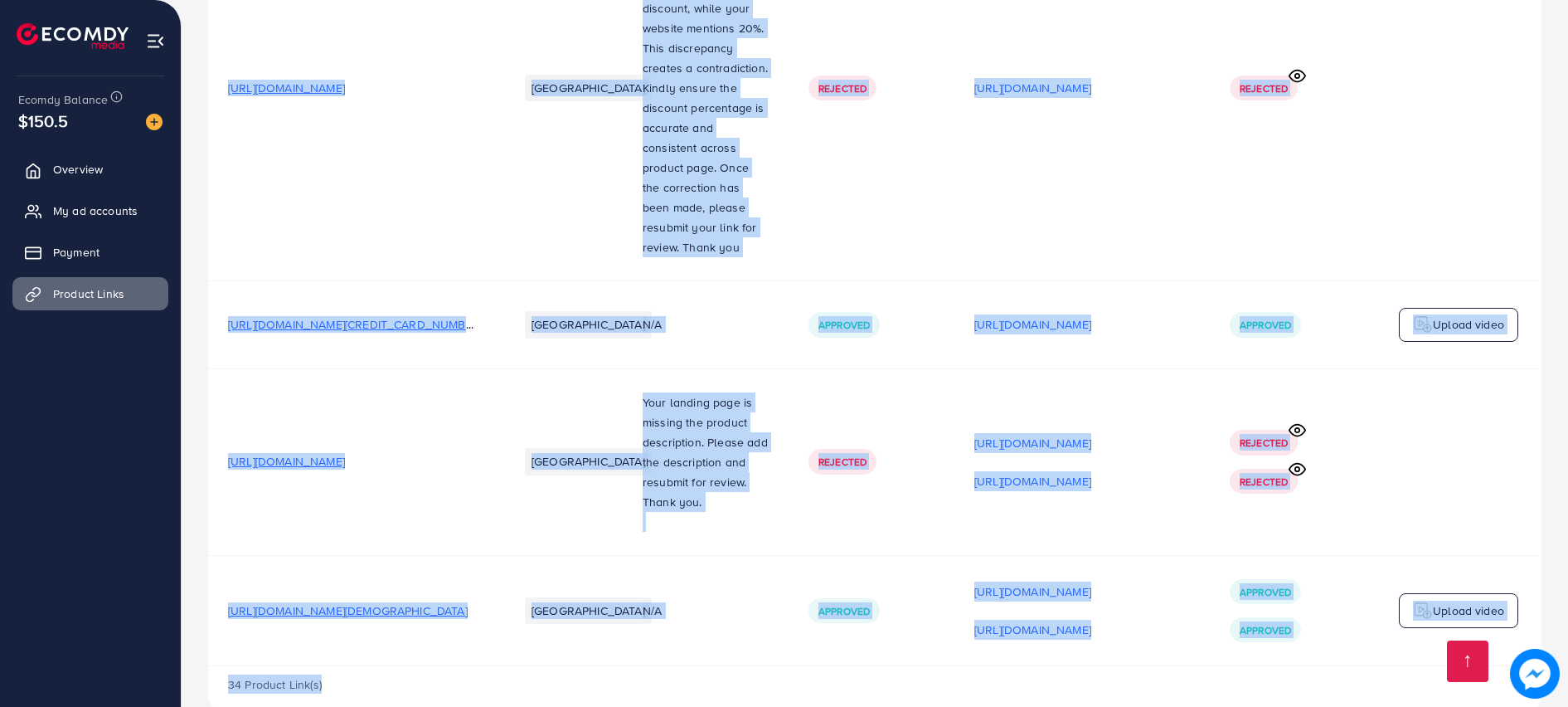
drag, startPoint x: 1566, startPoint y: 632, endPoint x: 1567, endPoint y: 613, distance: 19.0
click at [107, 416] on ul "Overview My ad accounts Payment Product Links" at bounding box center [90, 384] width 181 height 476
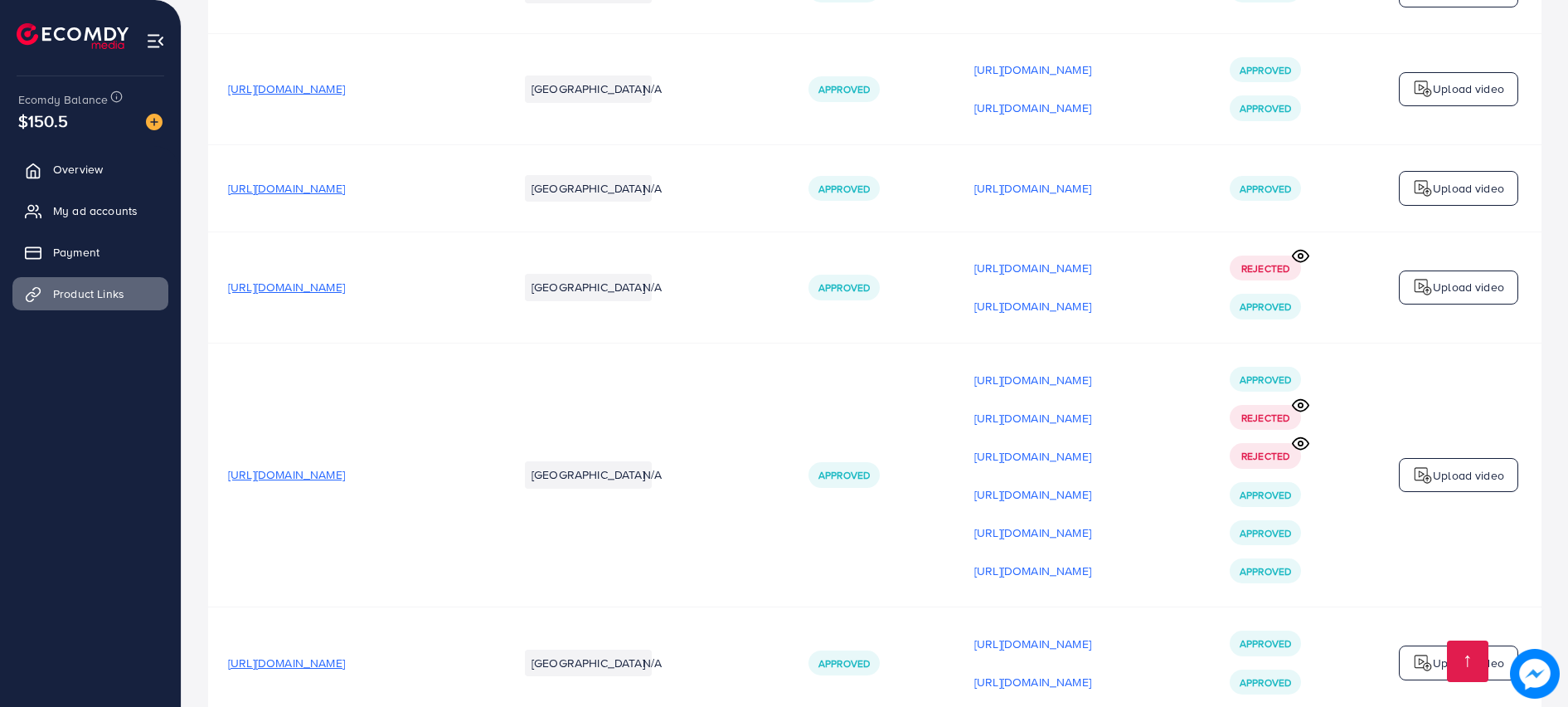
scroll to position [3544, 0]
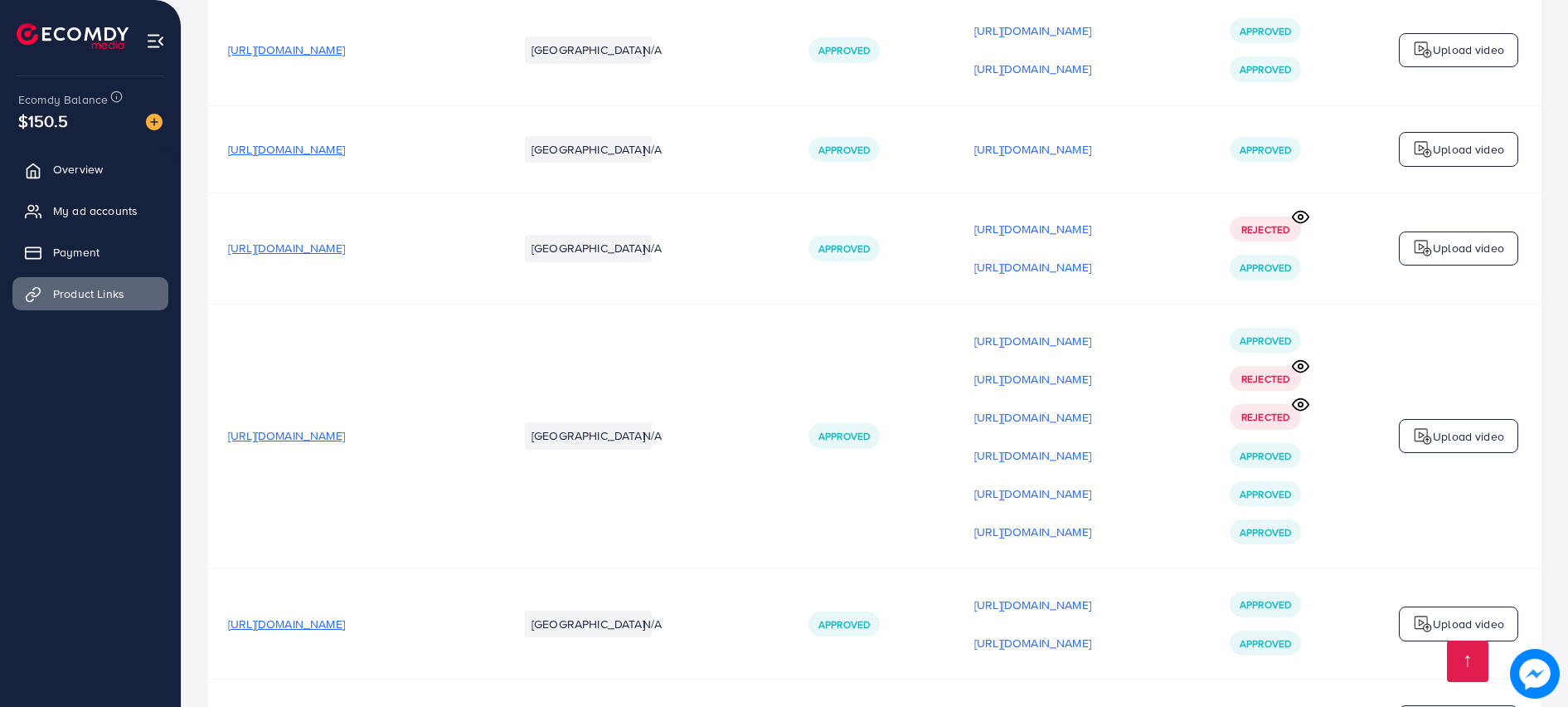
click at [428, 489] on td "[URL][DOMAIN_NAME]" at bounding box center [353, 436] width 290 height 264
click at [1005, 522] on p "[URL][DOMAIN_NAME]" at bounding box center [1032, 532] width 117 height 20
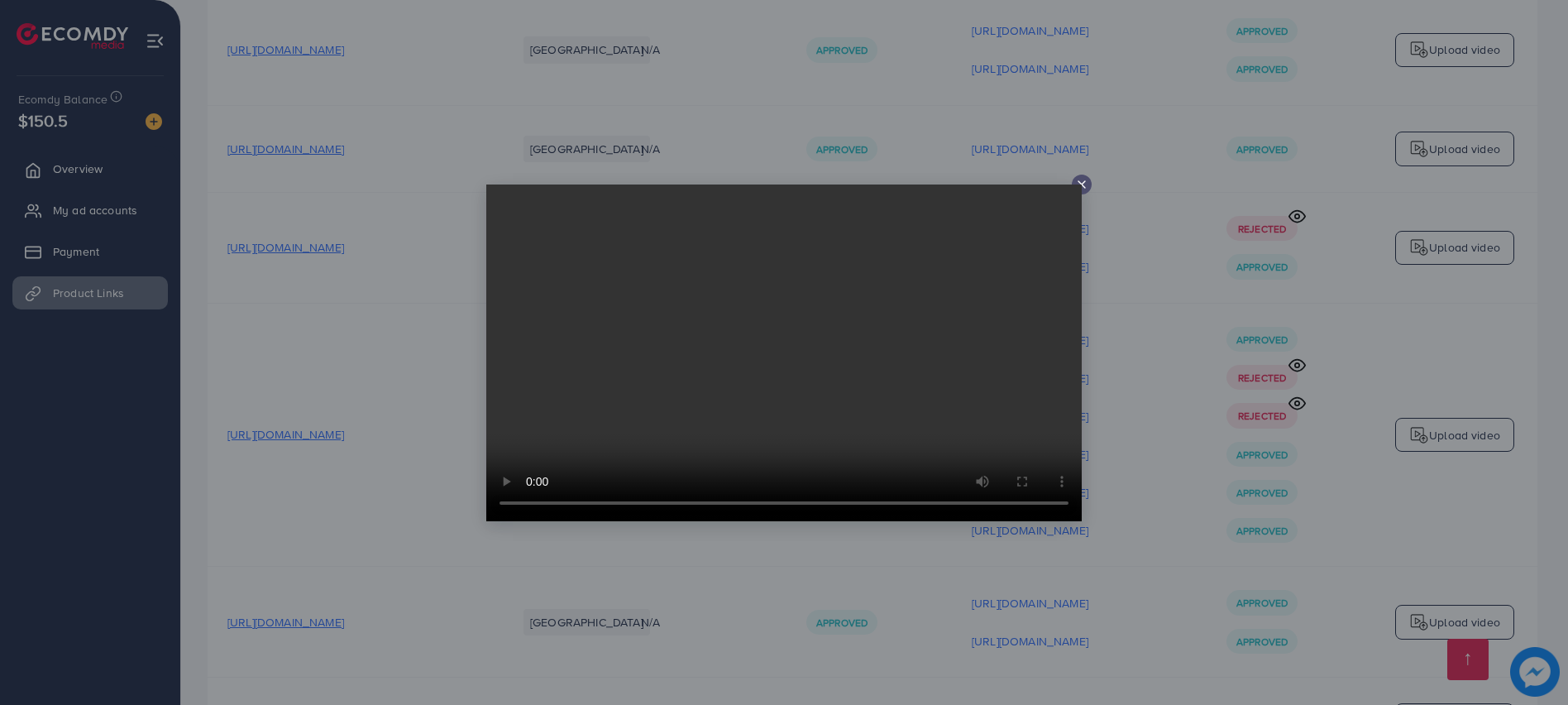
click at [1078, 181] on icon at bounding box center [1082, 184] width 14 height 14
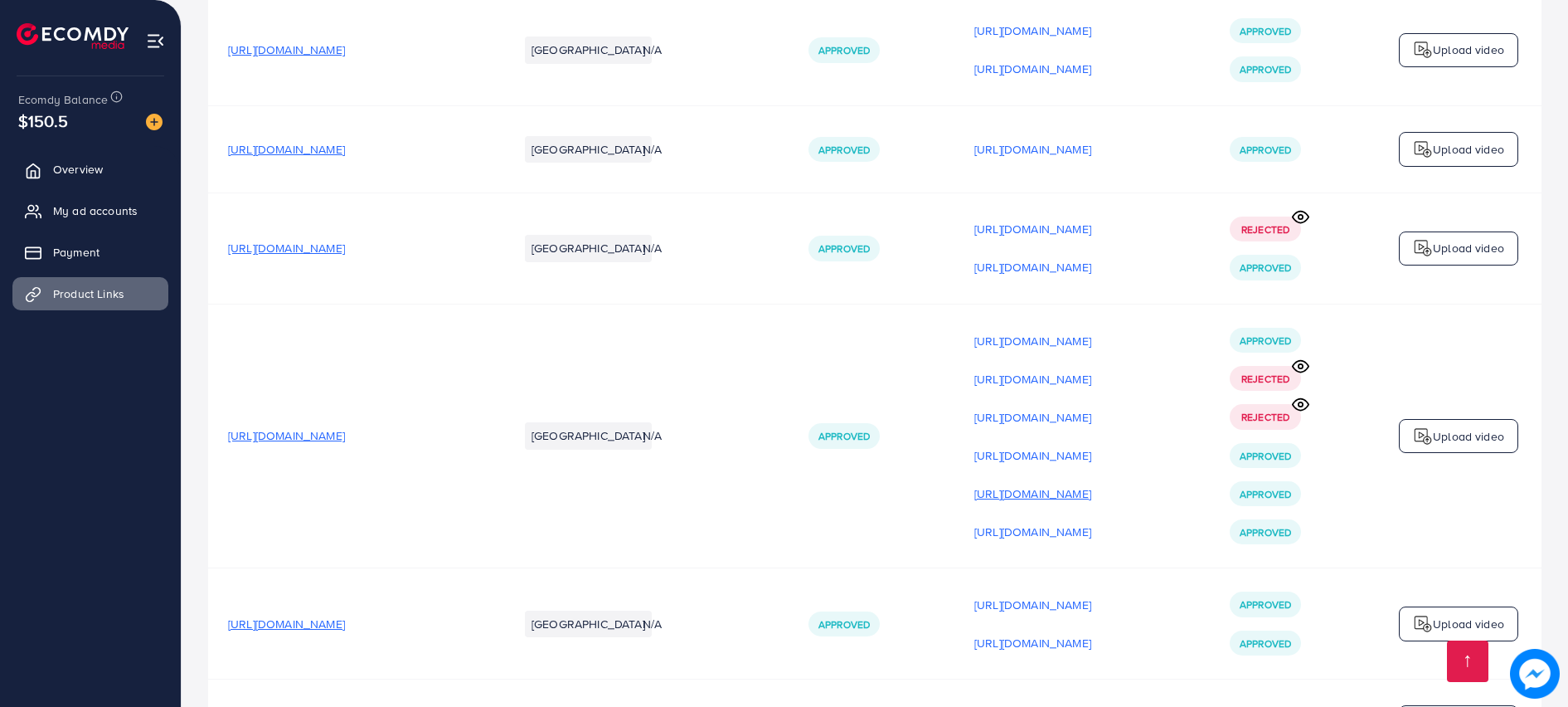
click at [1058, 483] on p "[URL][DOMAIN_NAME]" at bounding box center [1032, 493] width 117 height 20
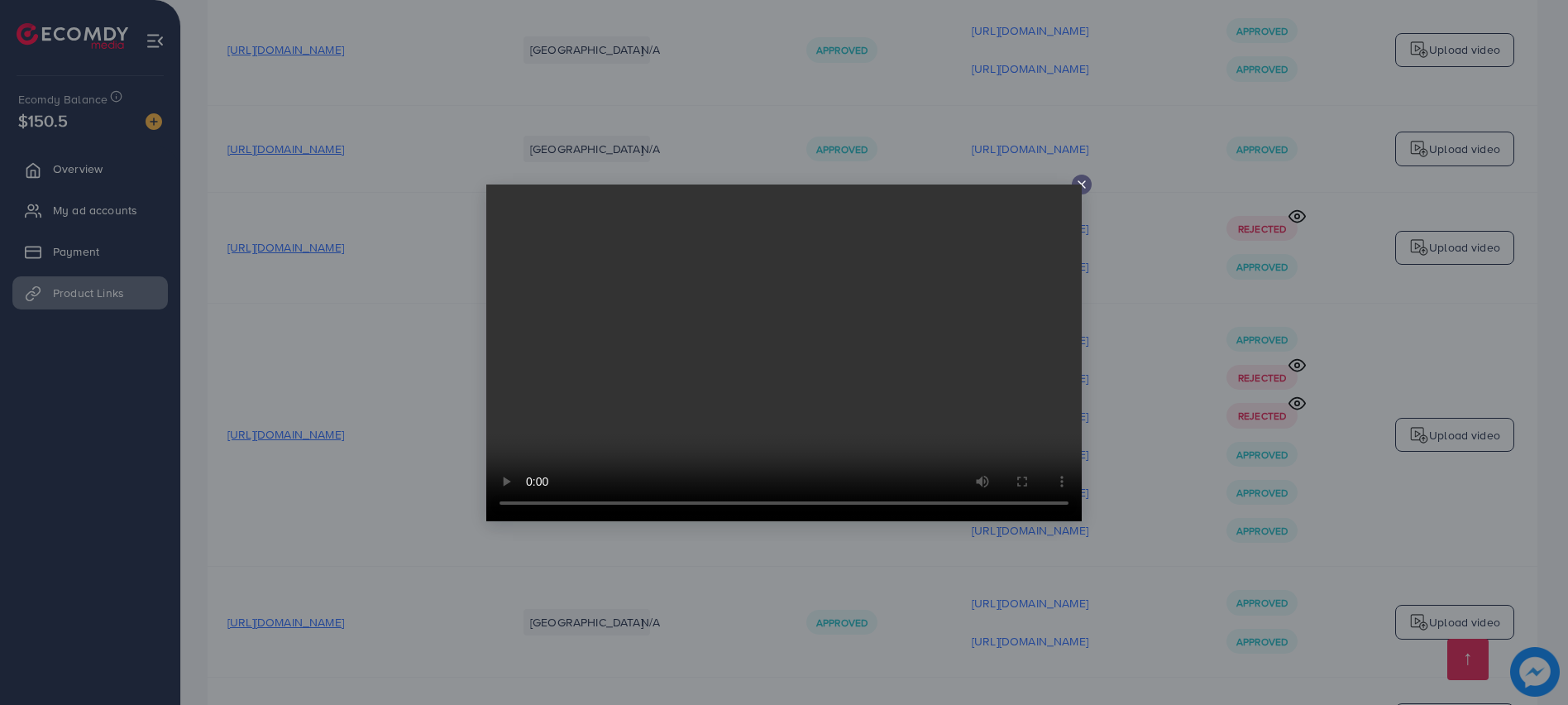
click at [1085, 182] on line at bounding box center [1081, 184] width 7 height 7
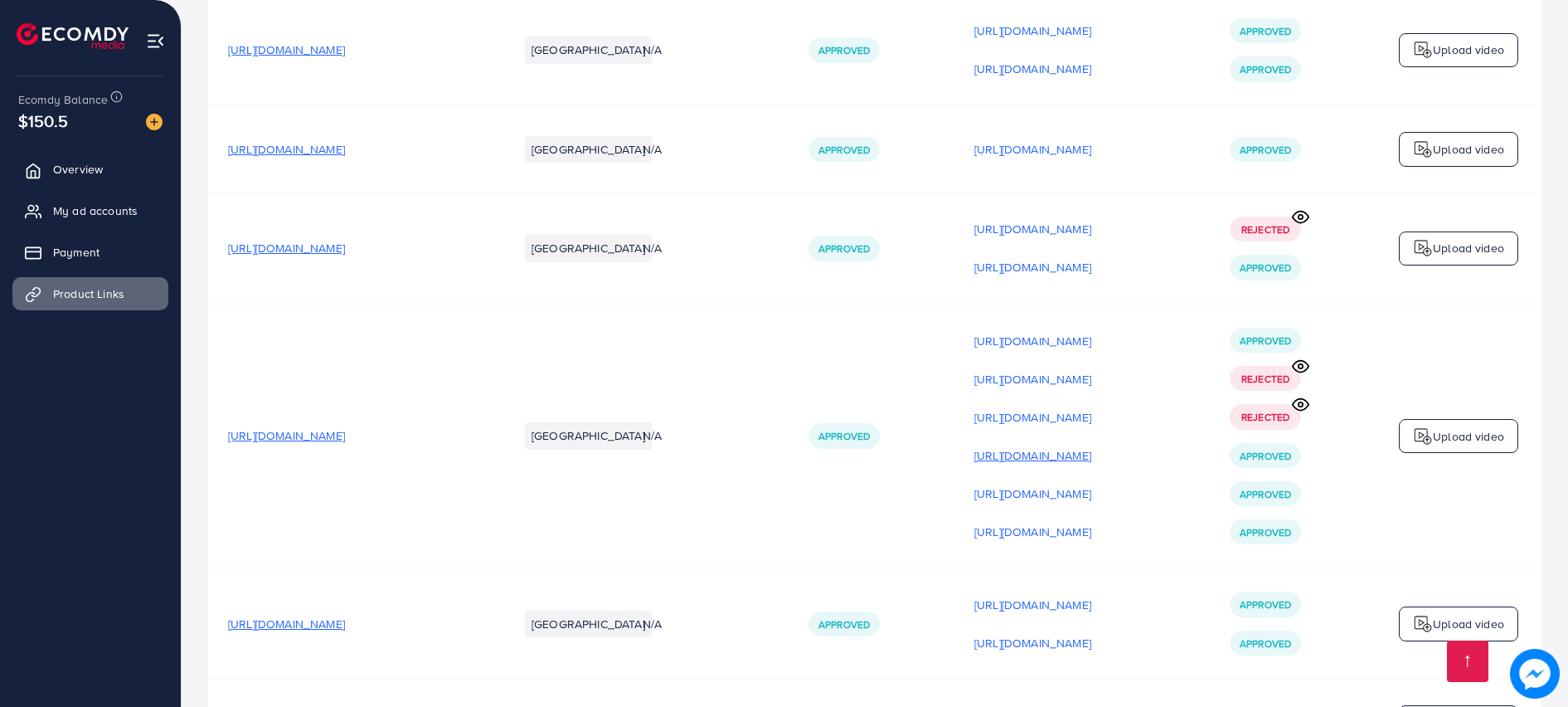
click at [1091, 446] on p "[URL][DOMAIN_NAME]" at bounding box center [1032, 455] width 117 height 20
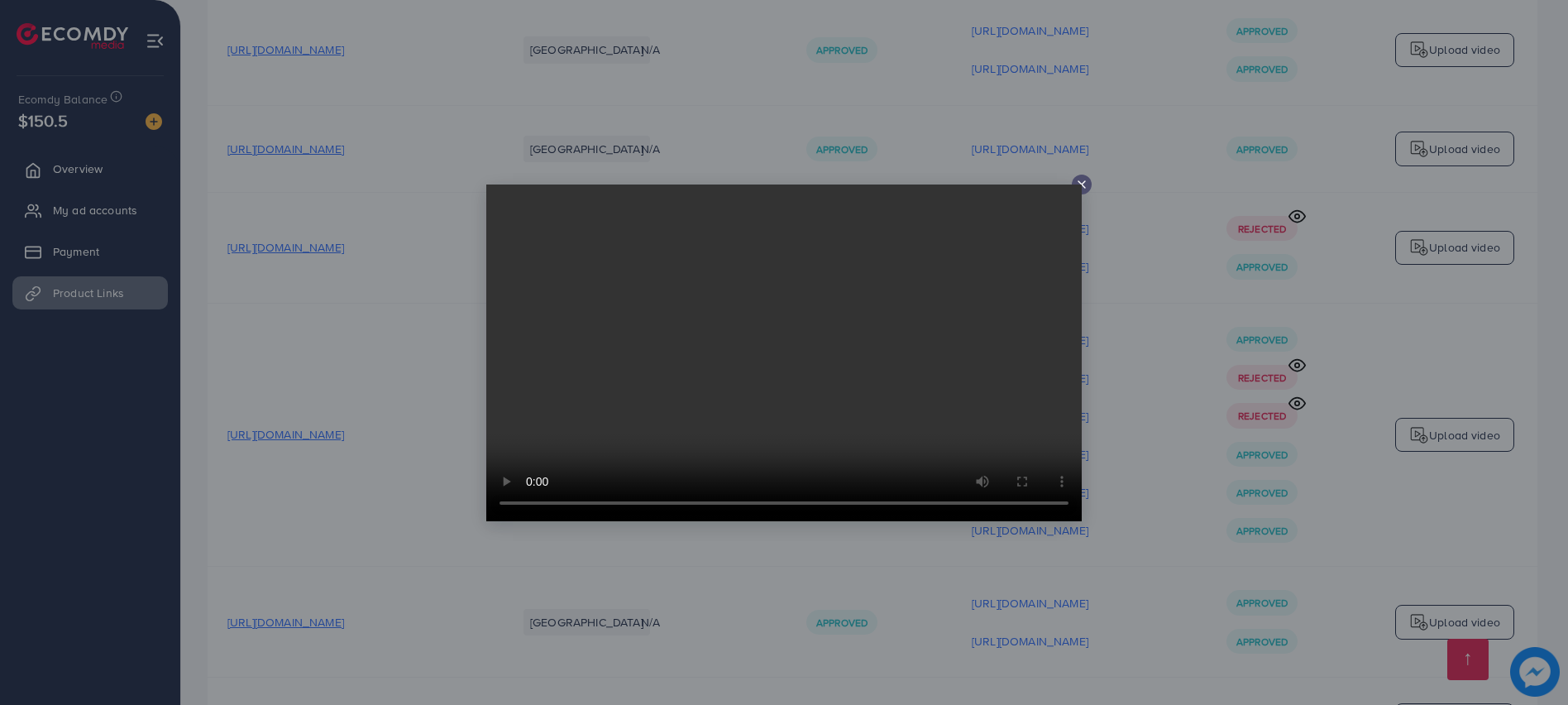
click at [1087, 181] on icon at bounding box center [1082, 184] width 14 height 14
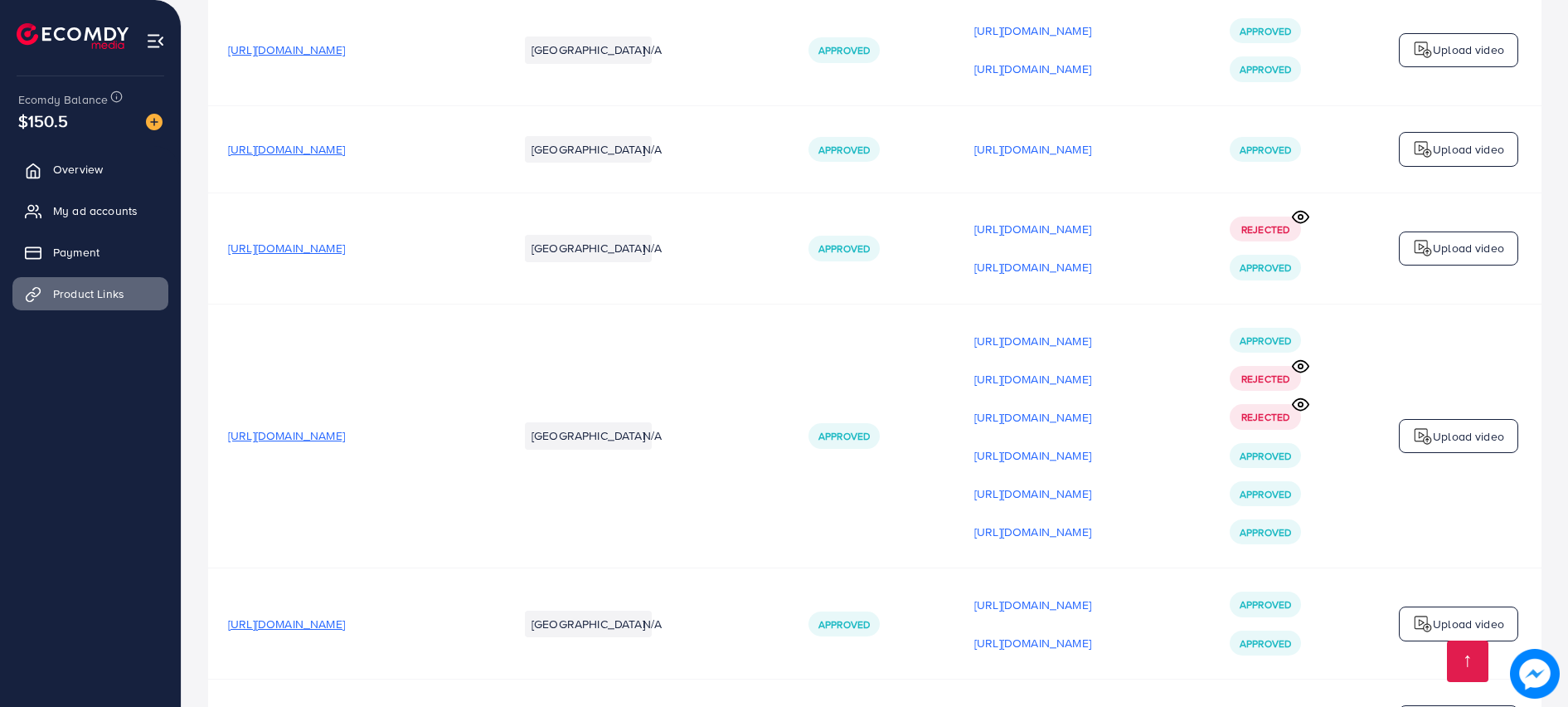
click at [345, 427] on span "[URL][DOMAIN_NAME]" at bounding box center [286, 435] width 117 height 16
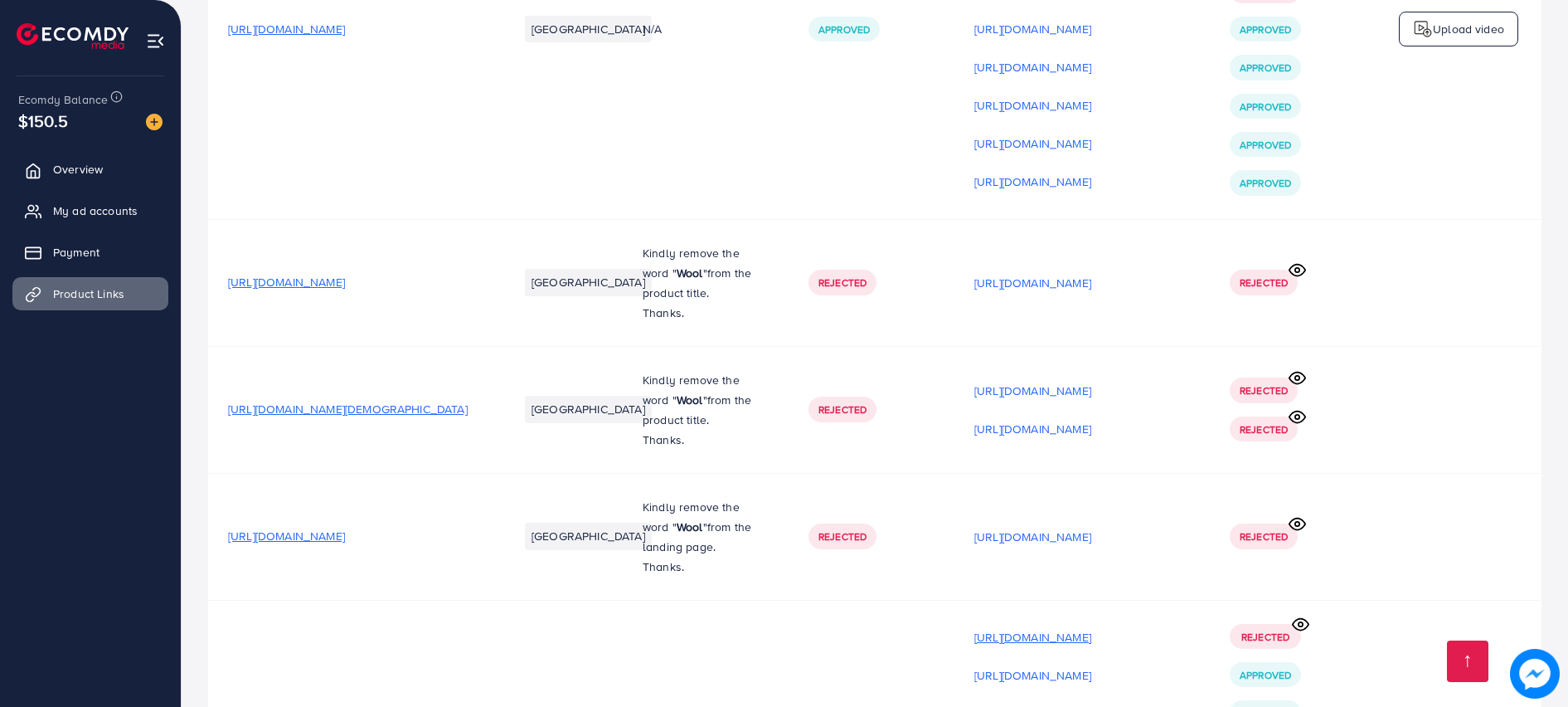
scroll to position [433, 0]
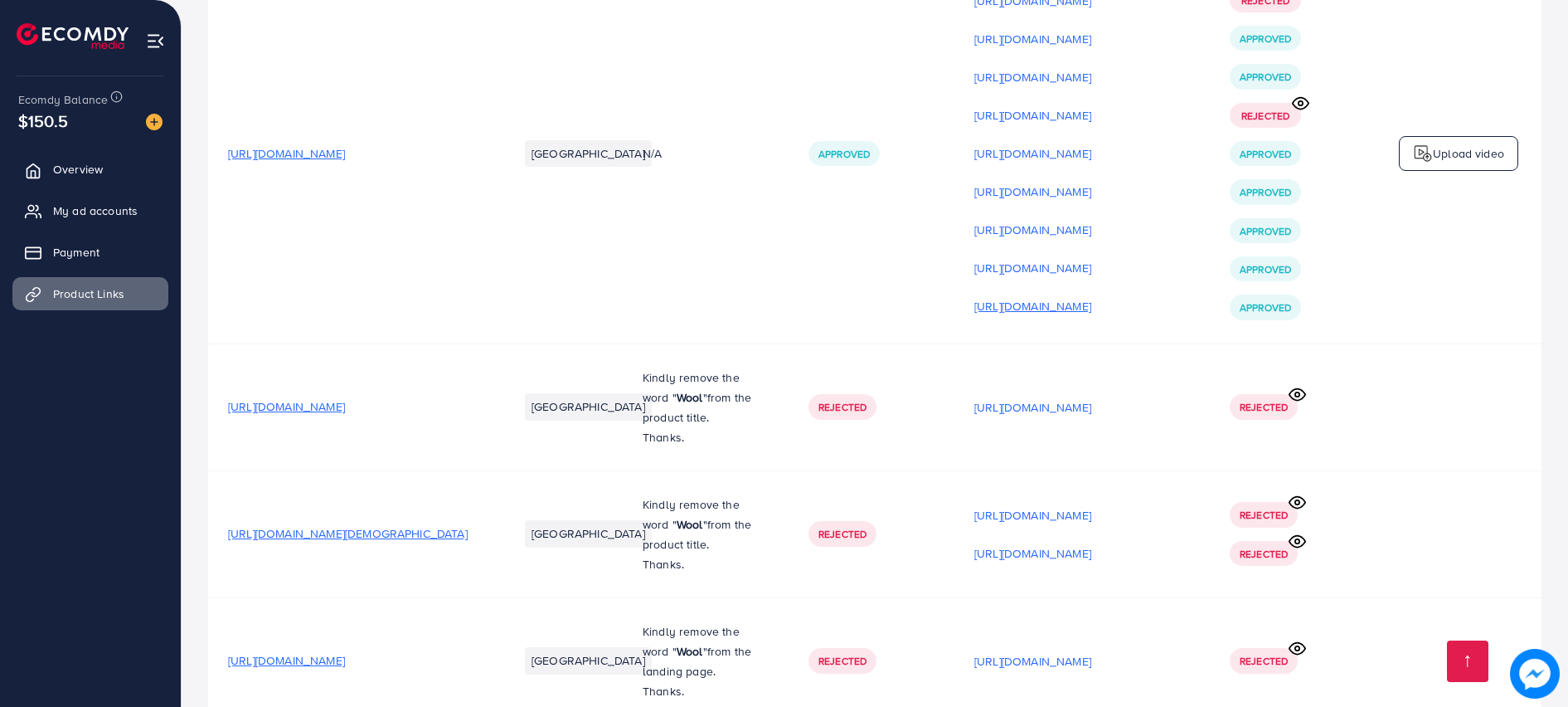
click at [1091, 315] on p "[URL][DOMAIN_NAME]" at bounding box center [1032, 306] width 117 height 20
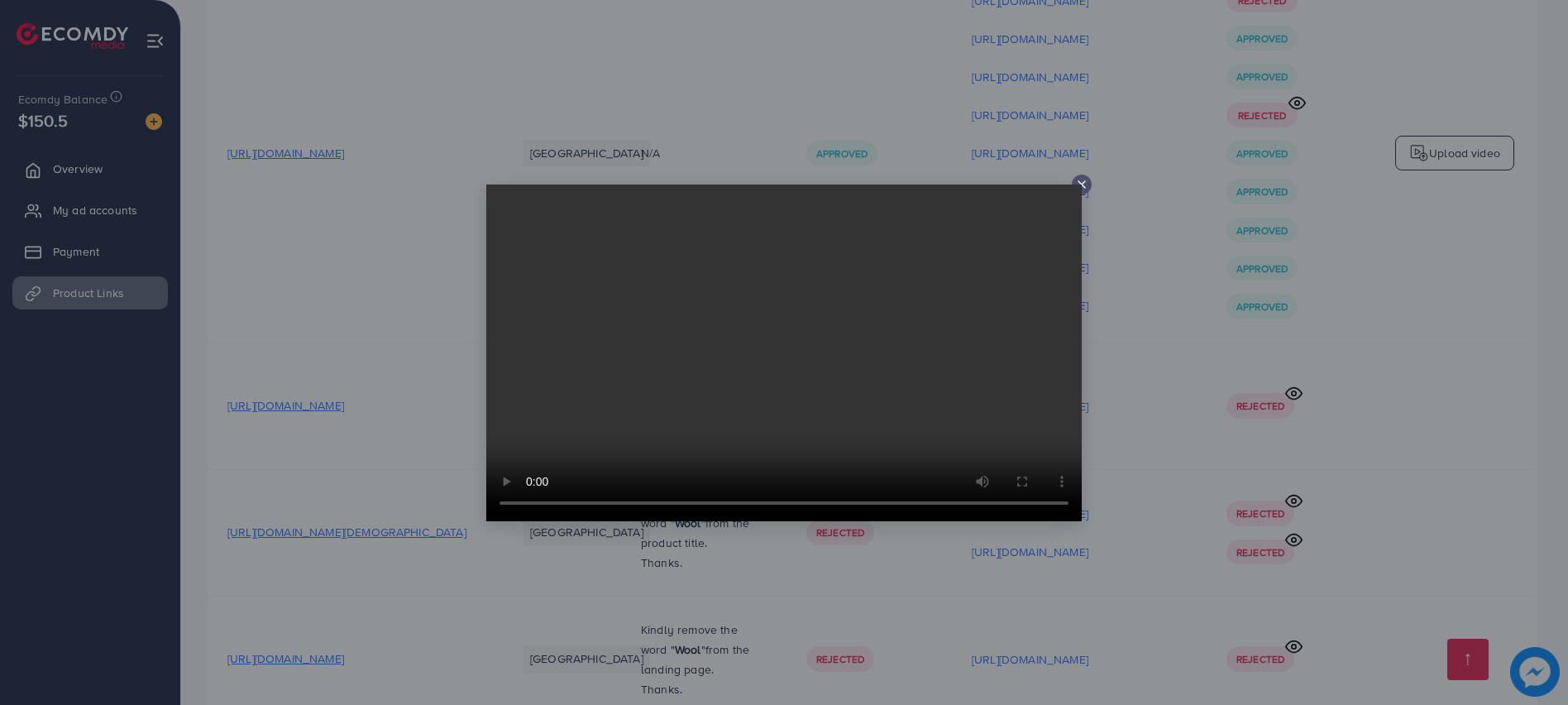
click at [1078, 186] on video at bounding box center [784, 352] width 596 height 337
click at [1083, 187] on icon at bounding box center [1082, 184] width 14 height 14
